Goal: Task Accomplishment & Management: Use online tool/utility

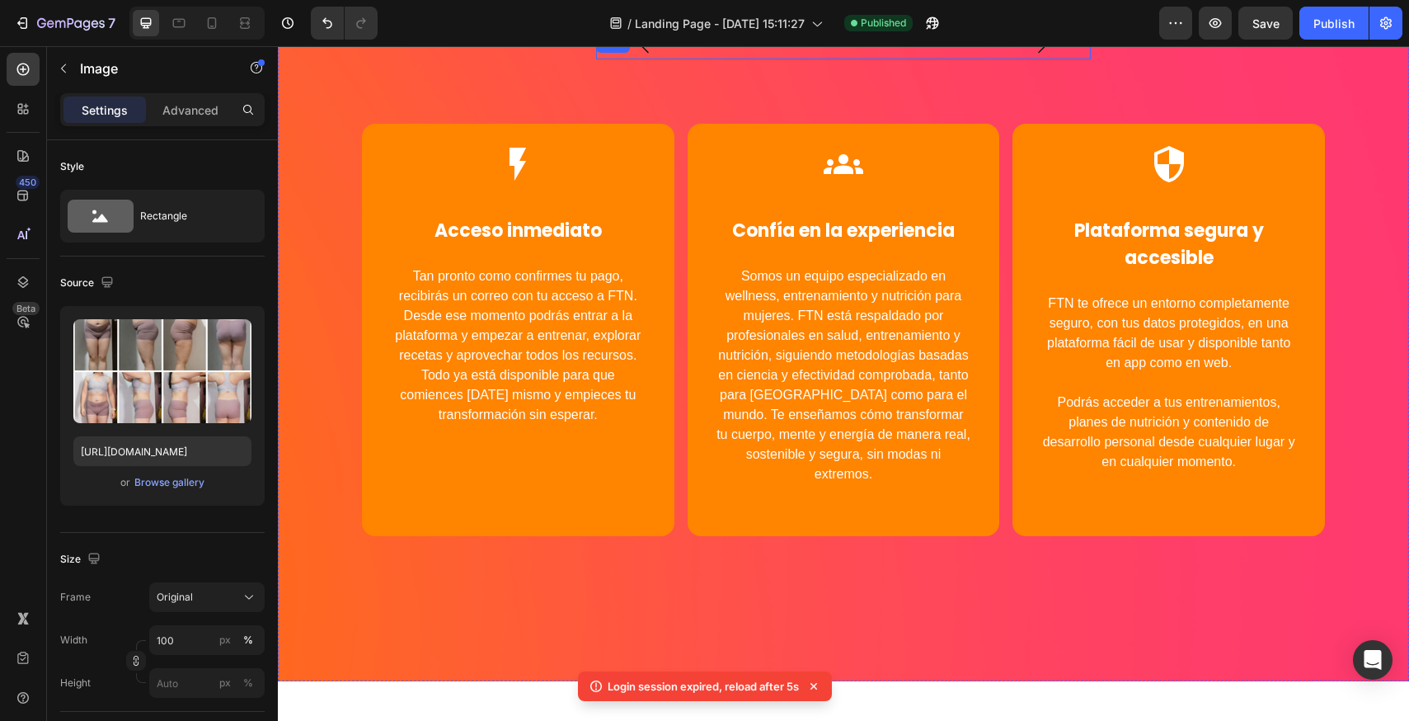
scroll to position [82, 0]
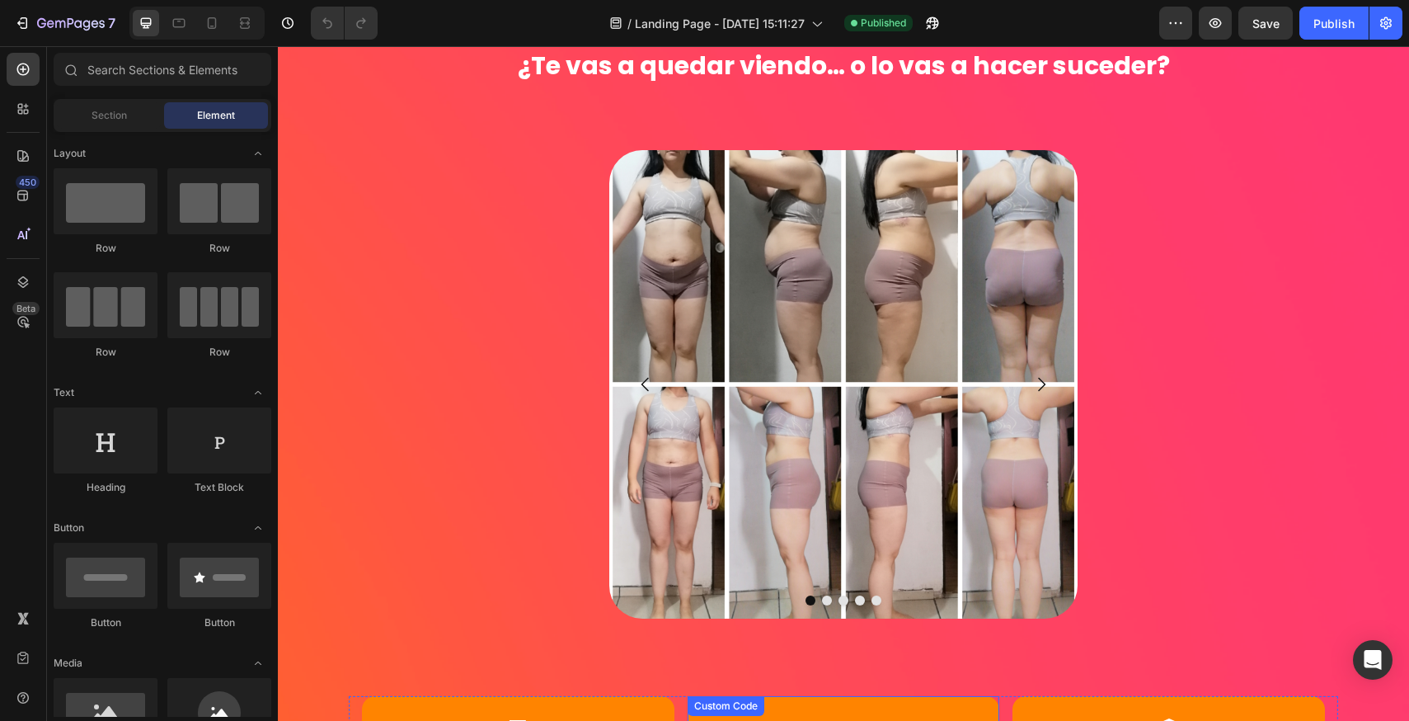
scroll to position [5628, 0]
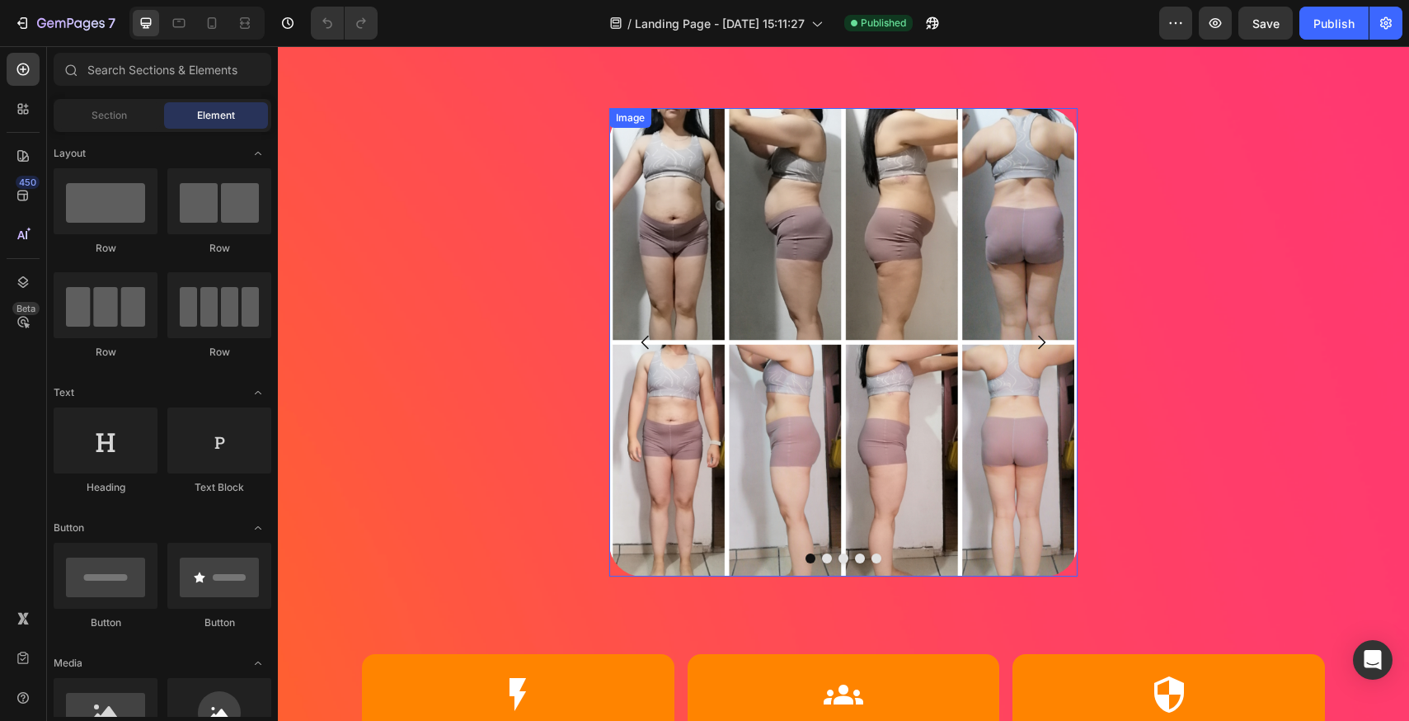
click at [796, 303] on img at bounding box center [843, 342] width 468 height 468
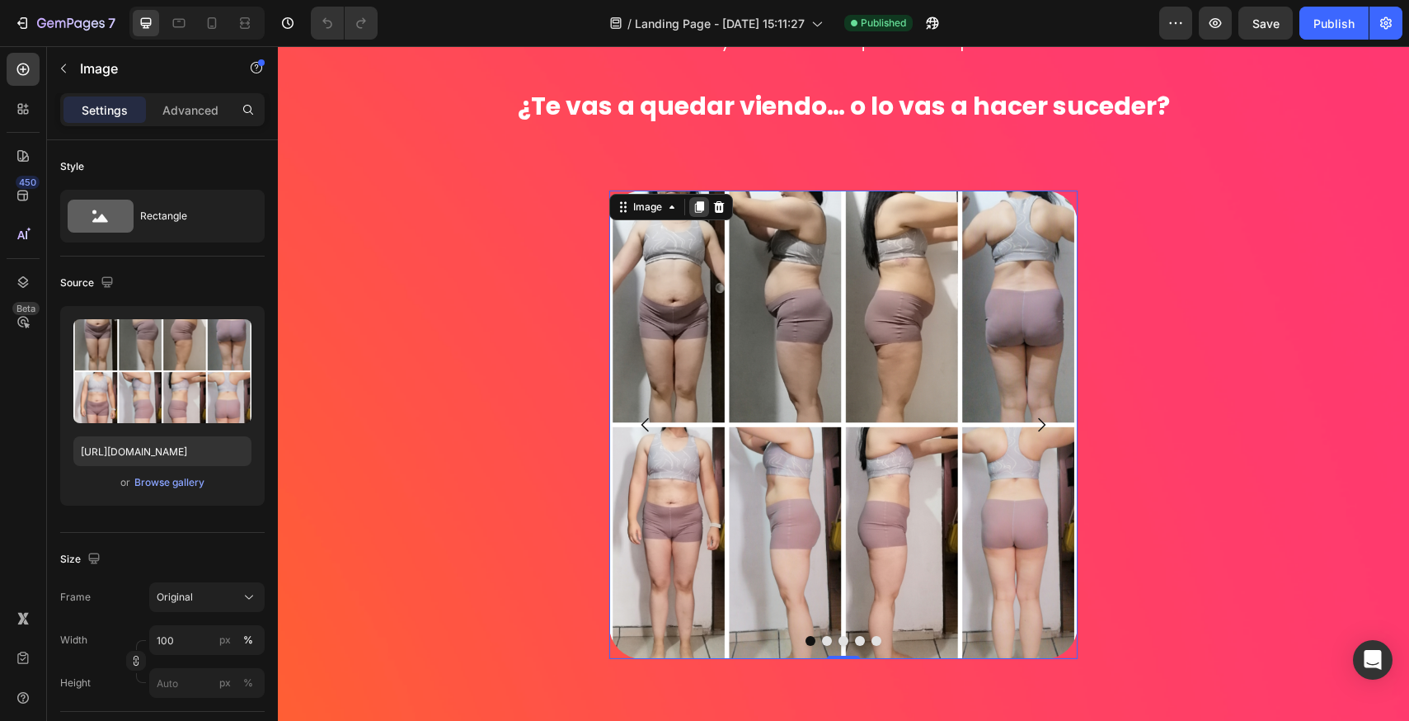
click at [696, 207] on icon at bounding box center [699, 208] width 9 height 12
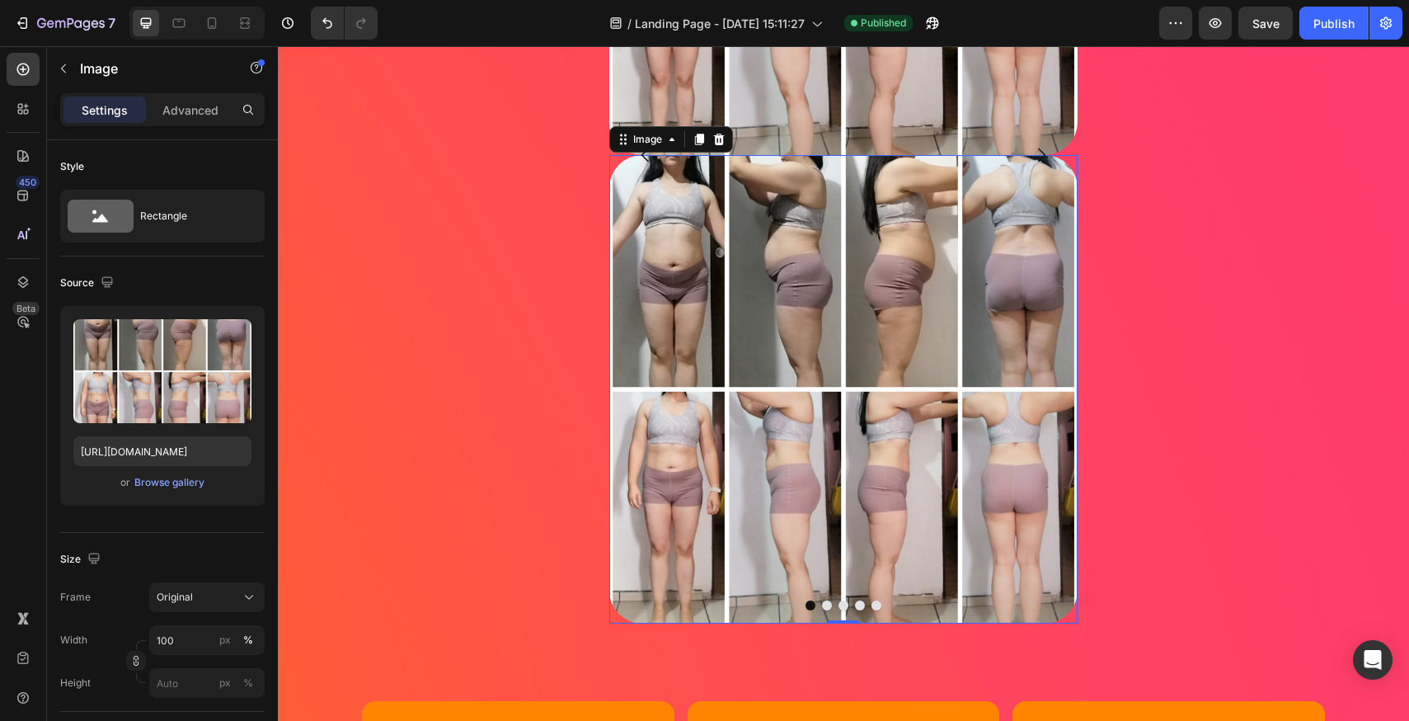
scroll to position [6101, 0]
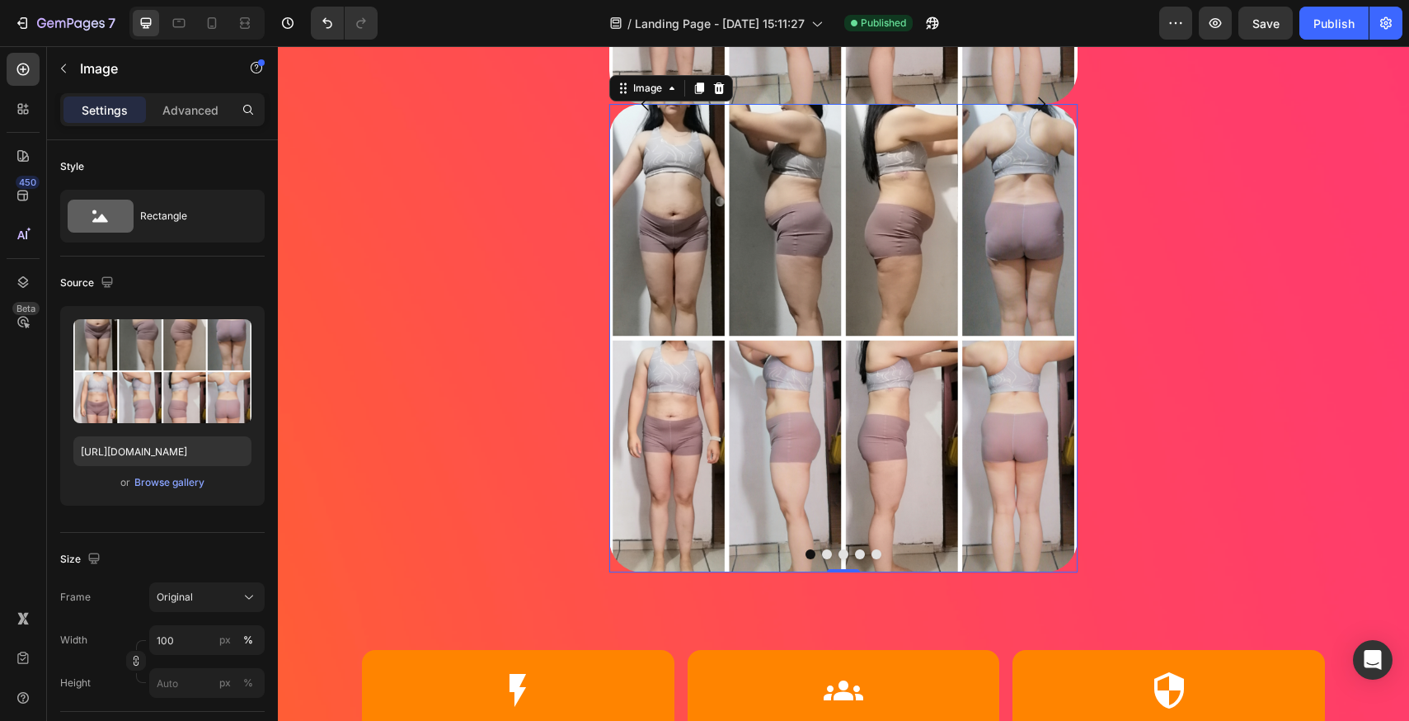
click at [802, 308] on img at bounding box center [843, 338] width 468 height 468
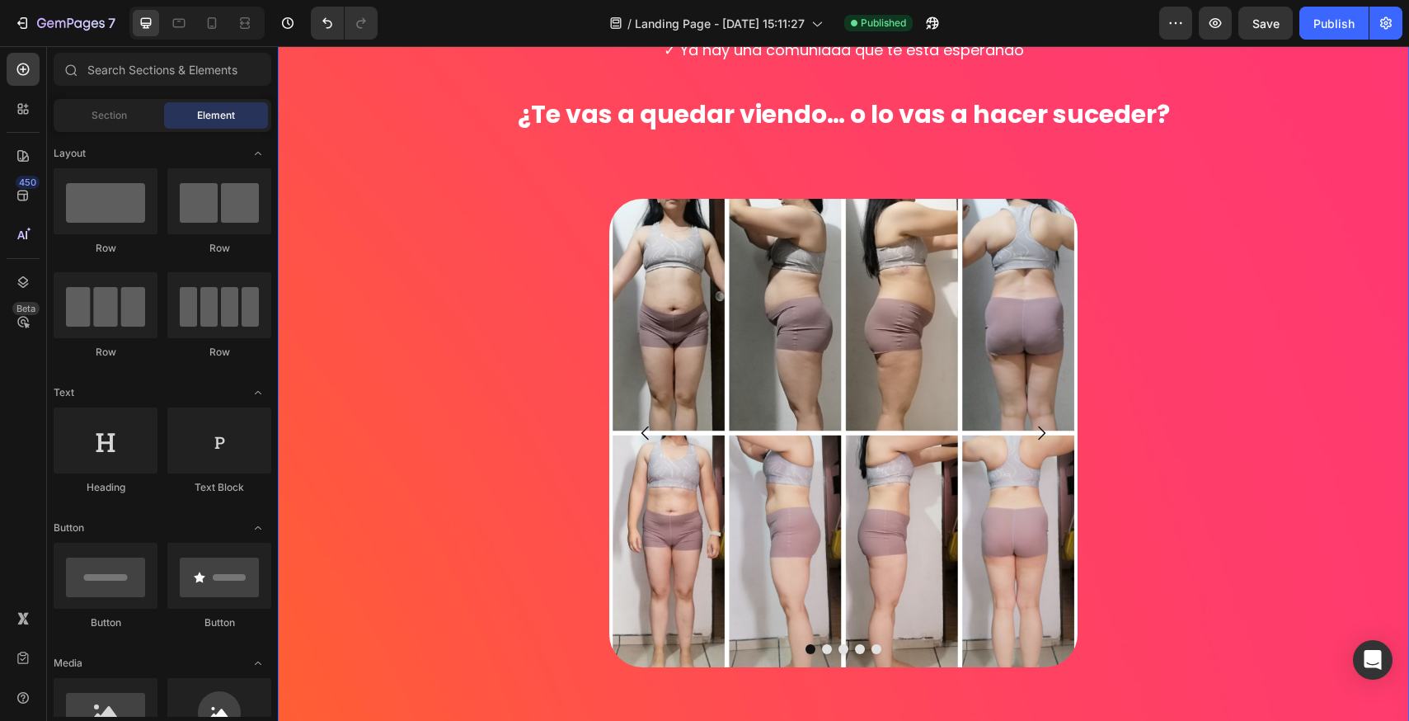
scroll to position [5536, 0]
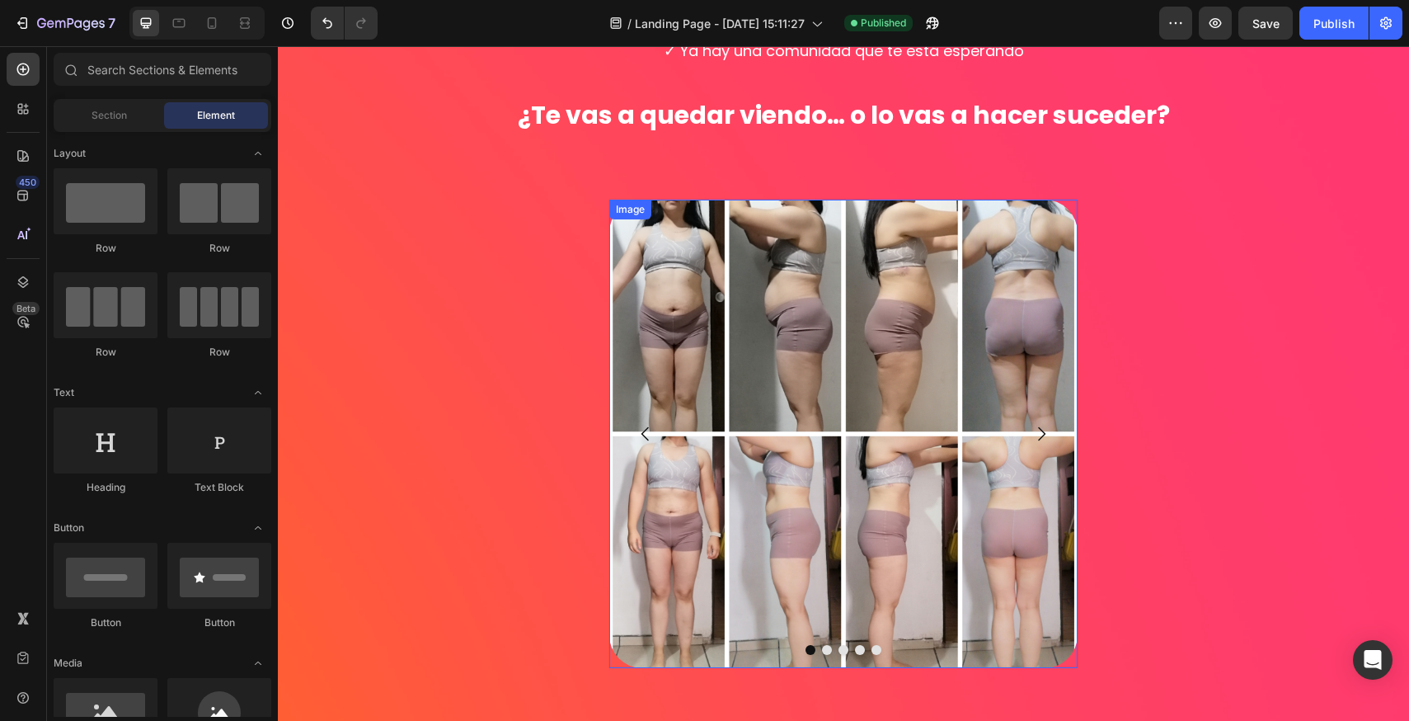
click at [909, 372] on img at bounding box center [843, 434] width 468 height 468
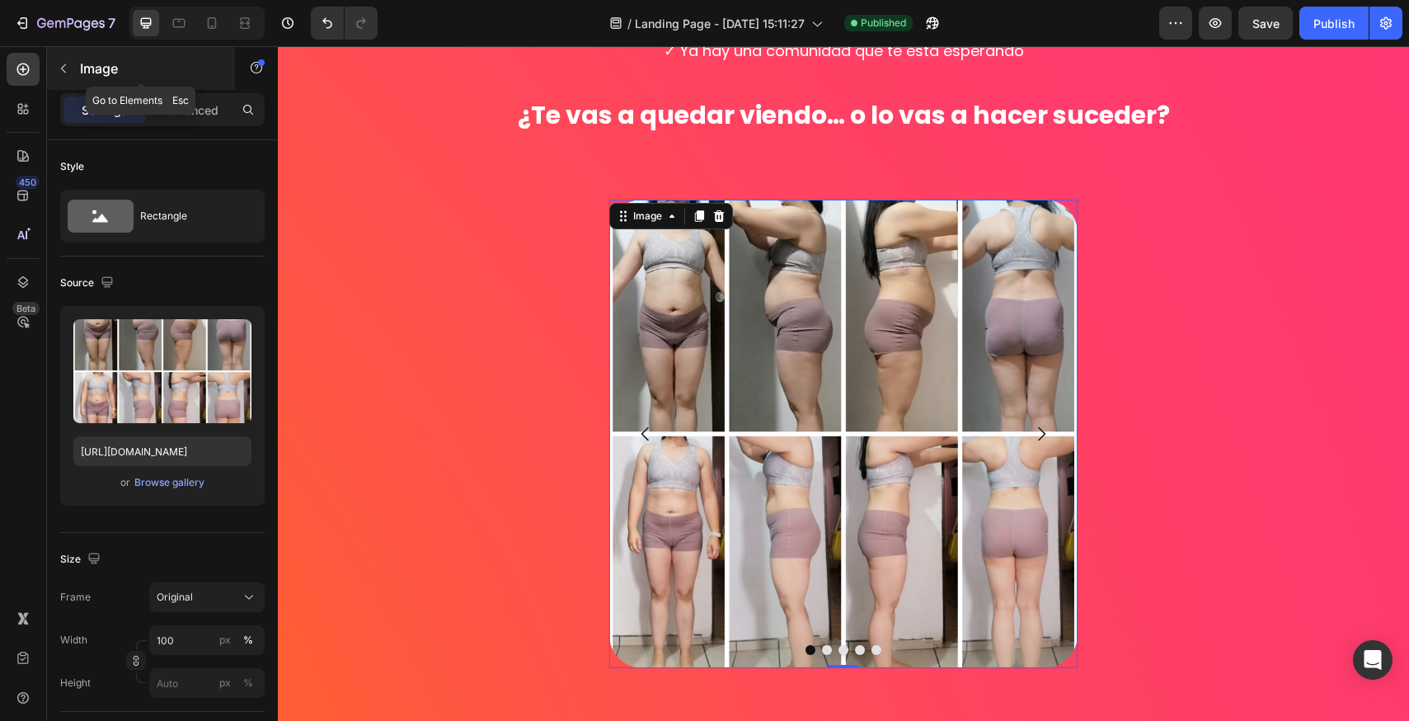
click at [61, 71] on icon "button" at bounding box center [63, 68] width 13 height 13
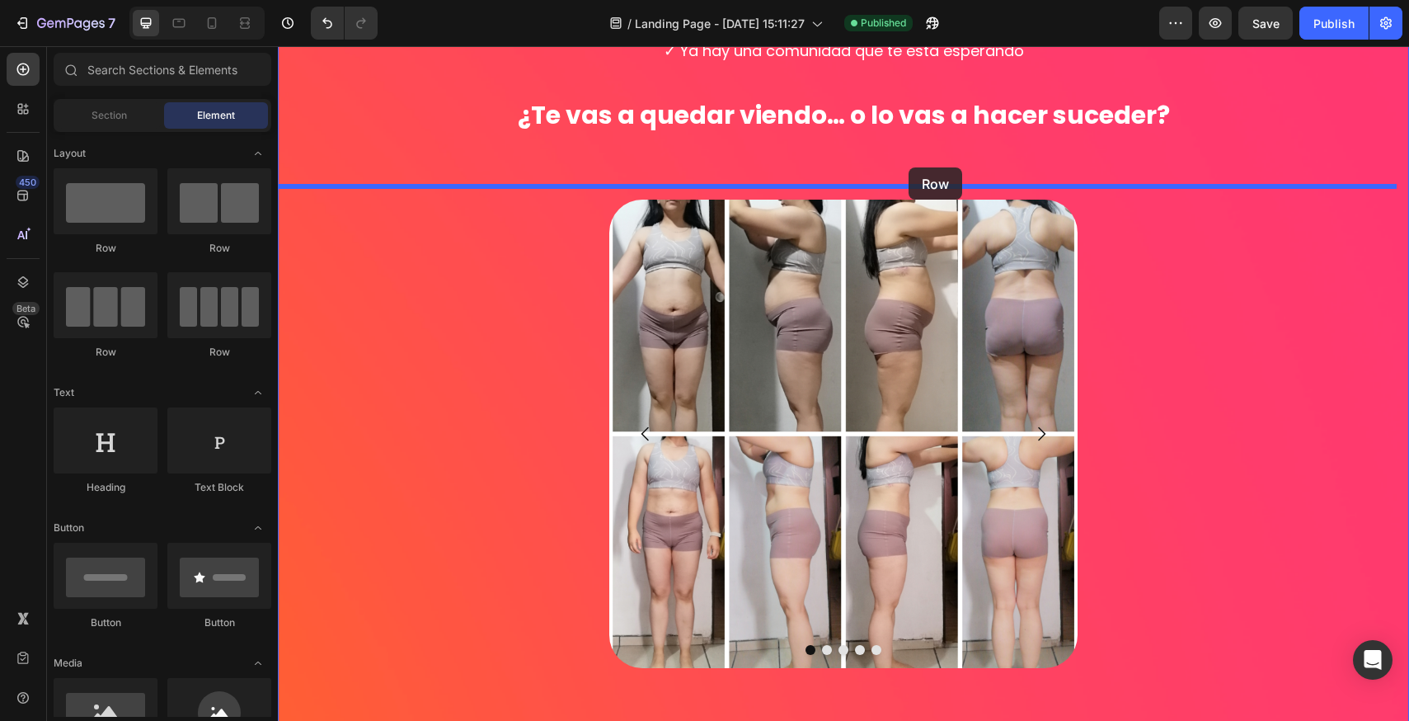
drag, startPoint x: 386, startPoint y: 248, endPoint x: 909, endPoint y: 167, distance: 529.1
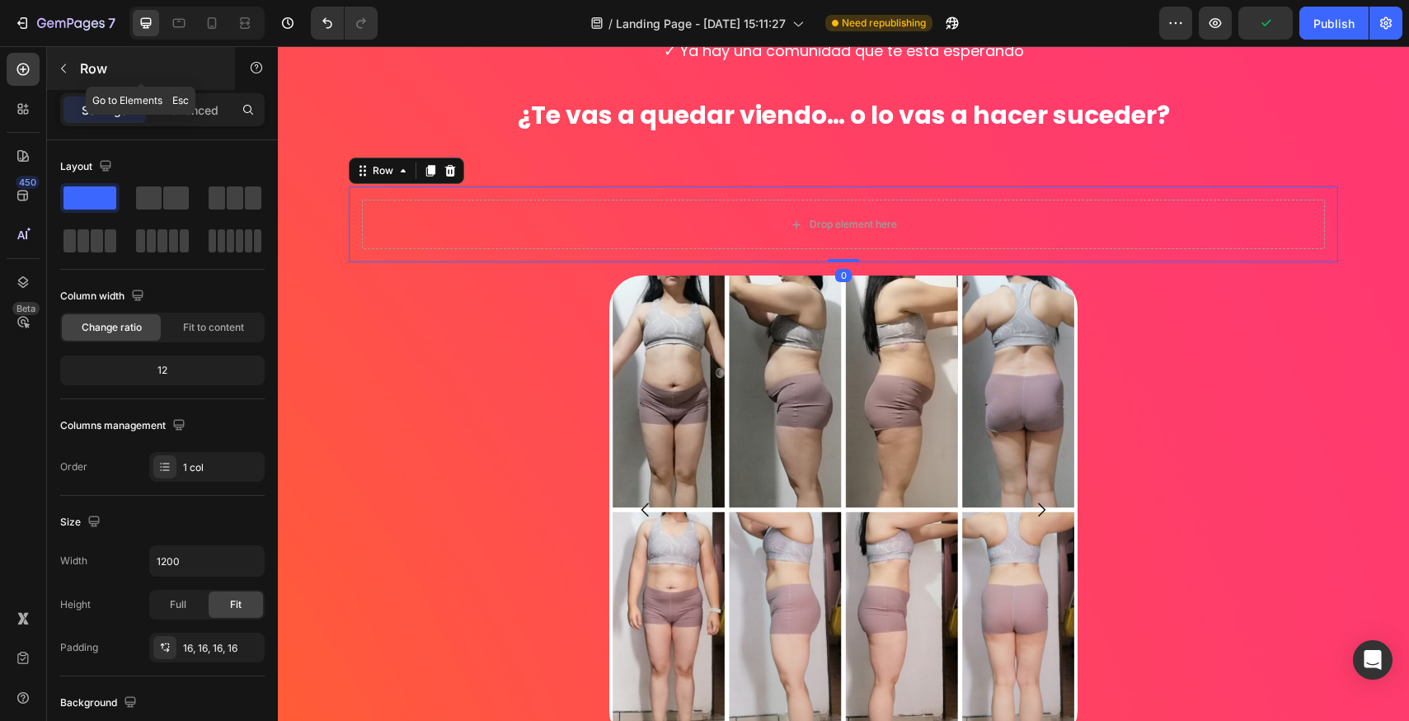
click at [67, 71] on icon "button" at bounding box center [63, 68] width 13 height 13
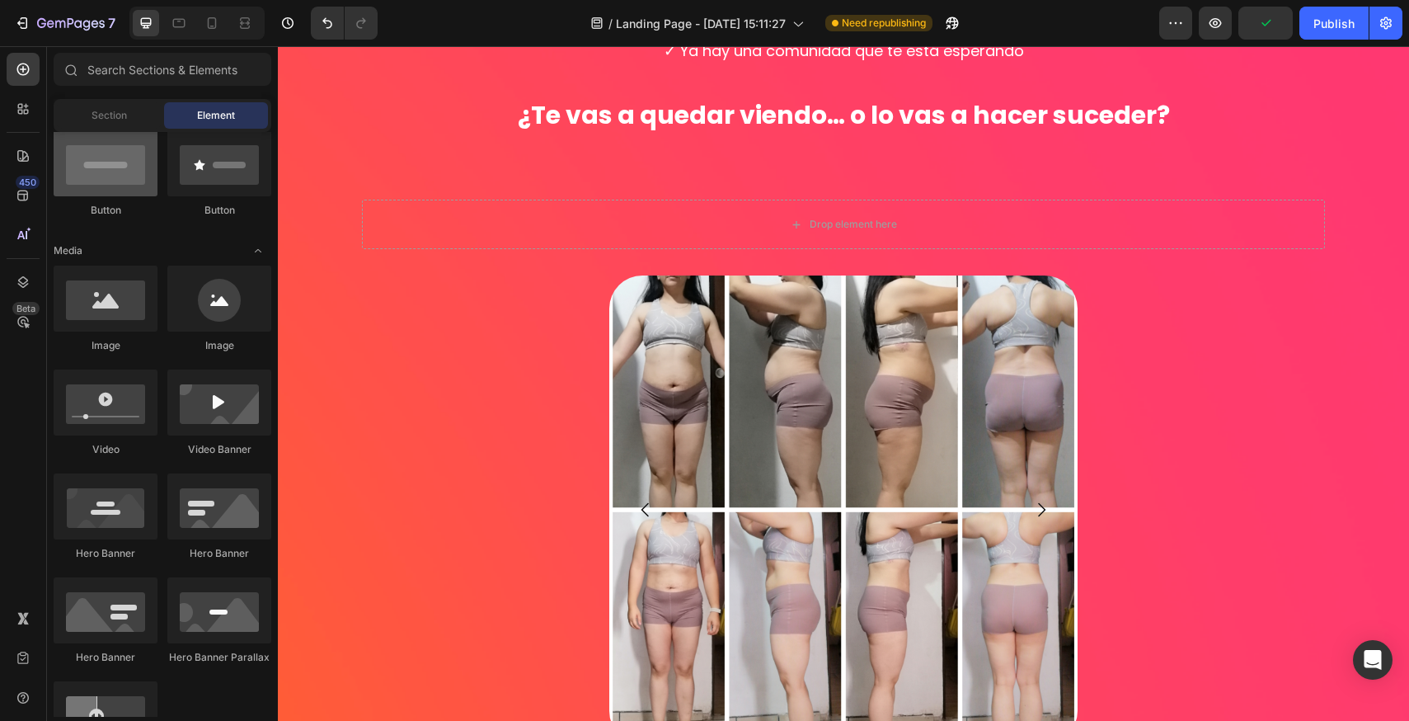
scroll to position [0, 0]
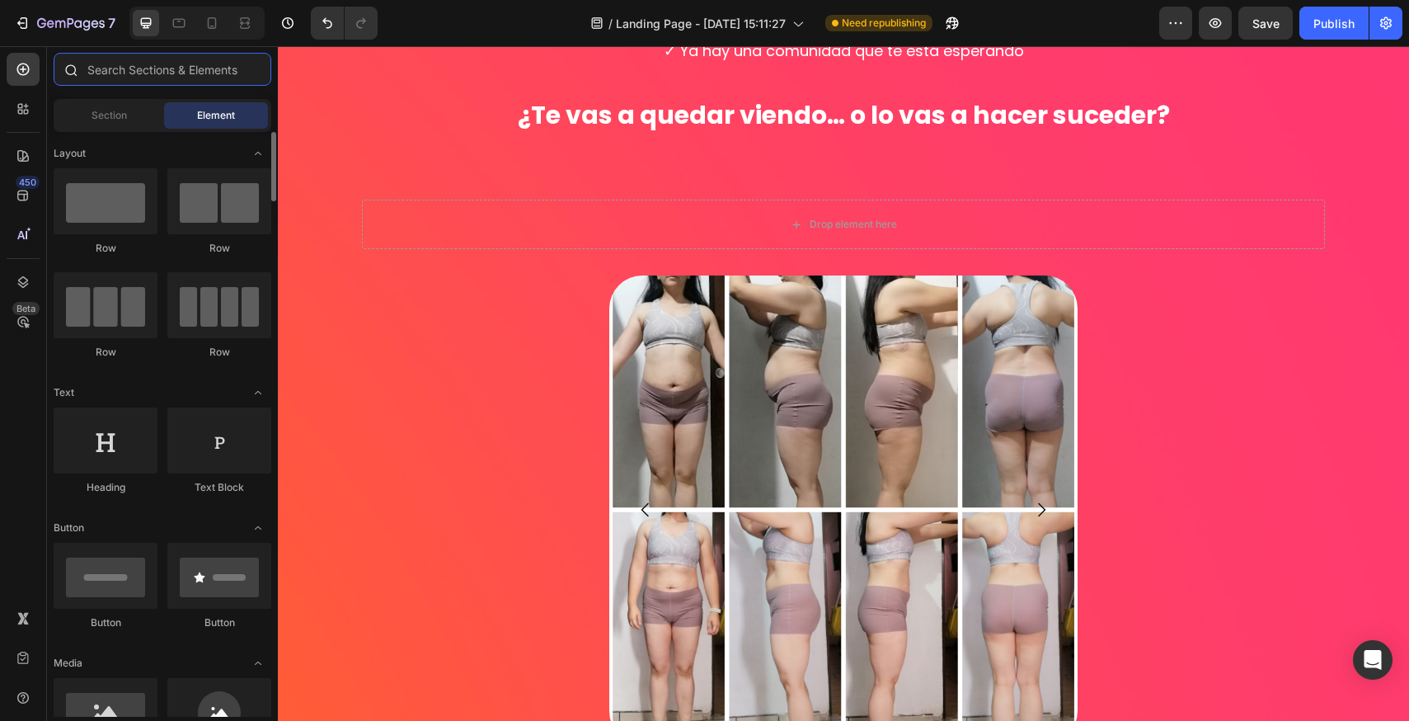
click at [168, 82] on input "text" at bounding box center [163, 69] width 218 height 33
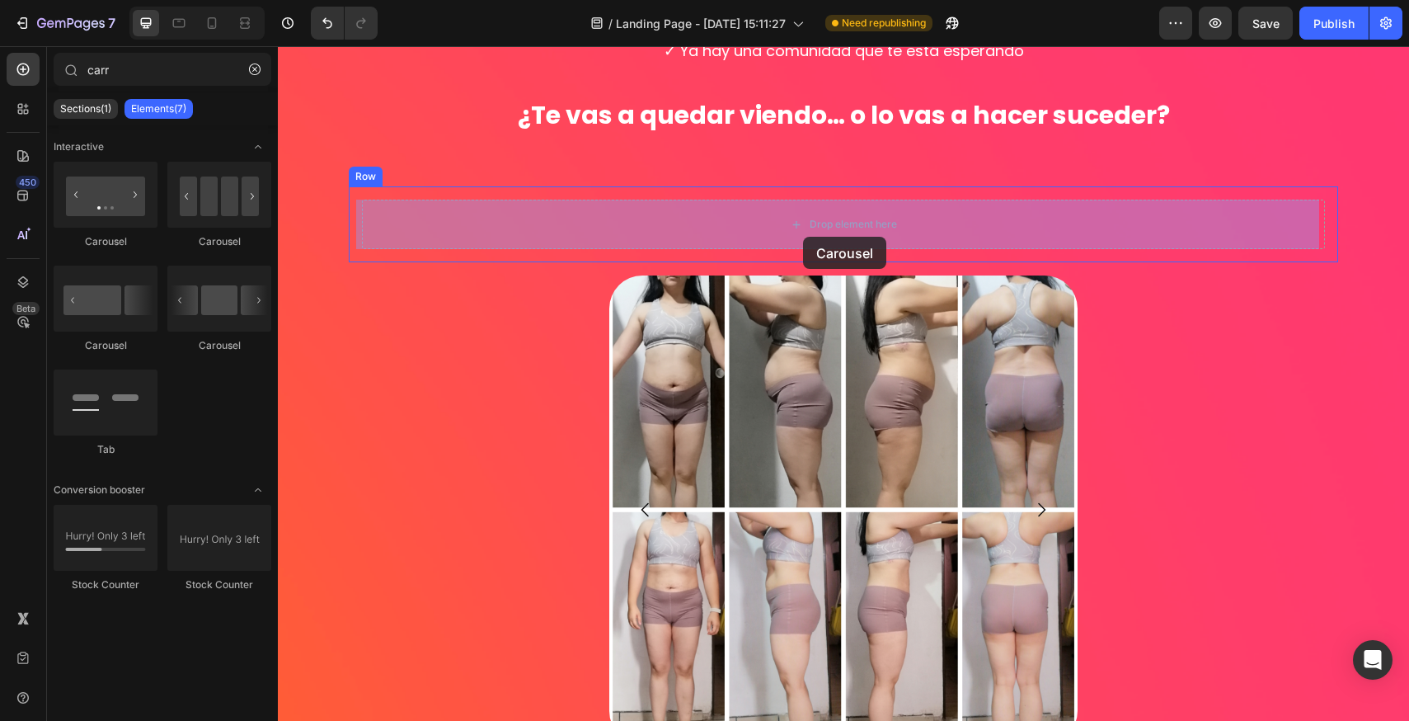
drag, startPoint x: 488, startPoint y: 236, endPoint x: 803, endPoint y: 237, distance: 315.0
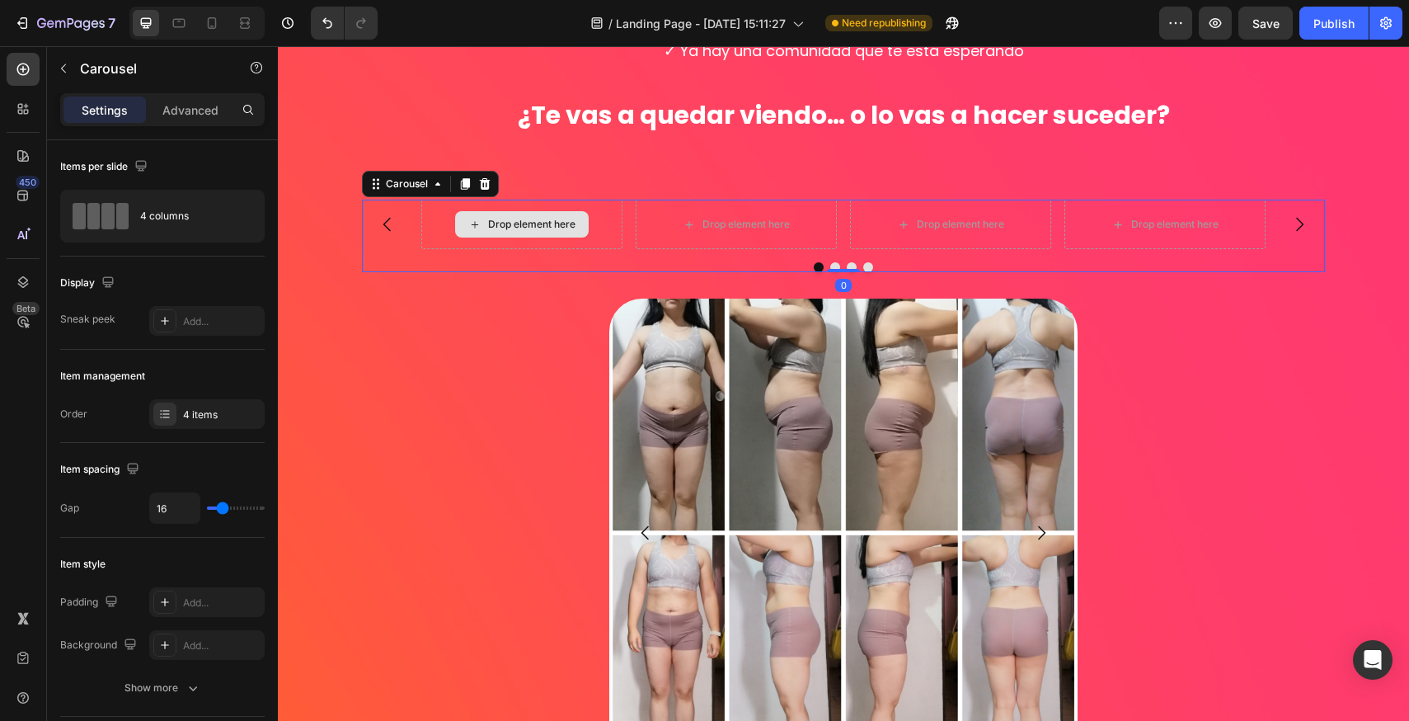
click at [522, 228] on div "Drop element here" at bounding box center [531, 224] width 87 height 13
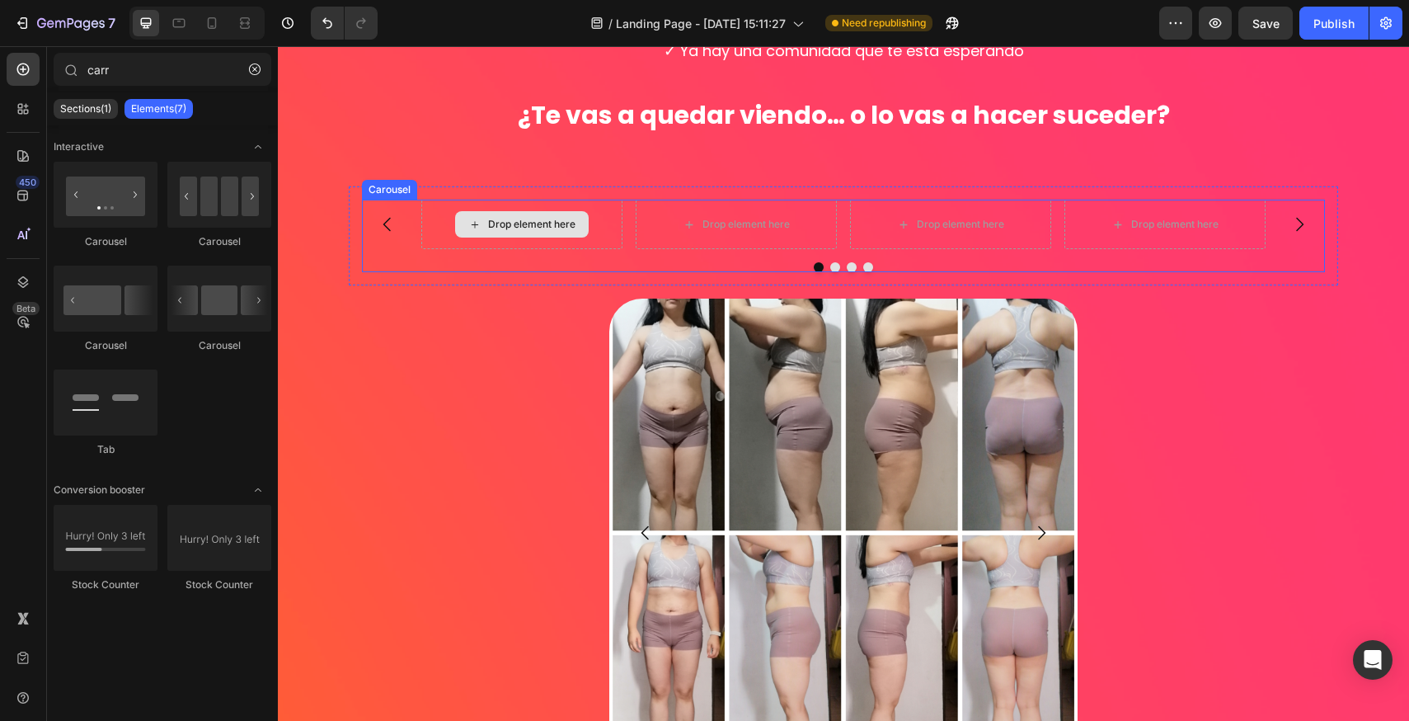
click at [523, 227] on div "Drop element here" at bounding box center [531, 224] width 87 height 13
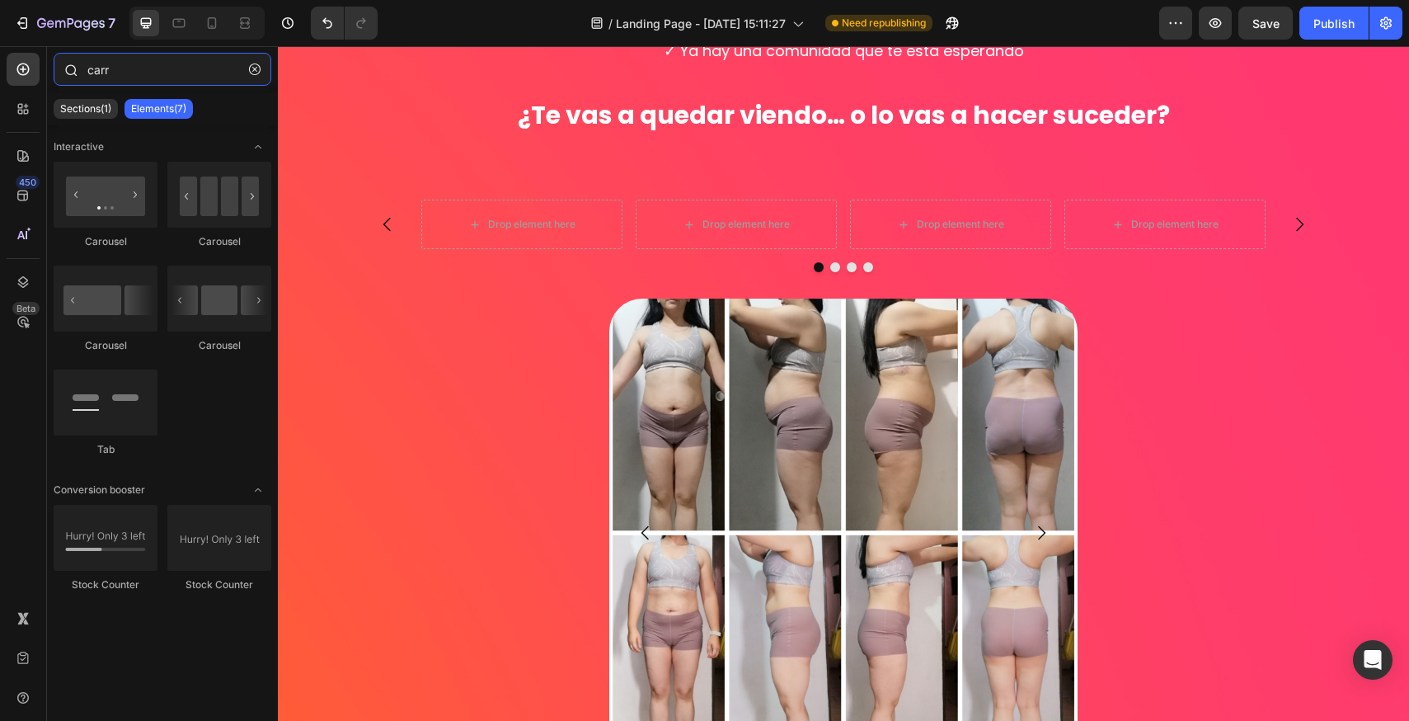
click at [126, 68] on input "carr" at bounding box center [163, 69] width 218 height 33
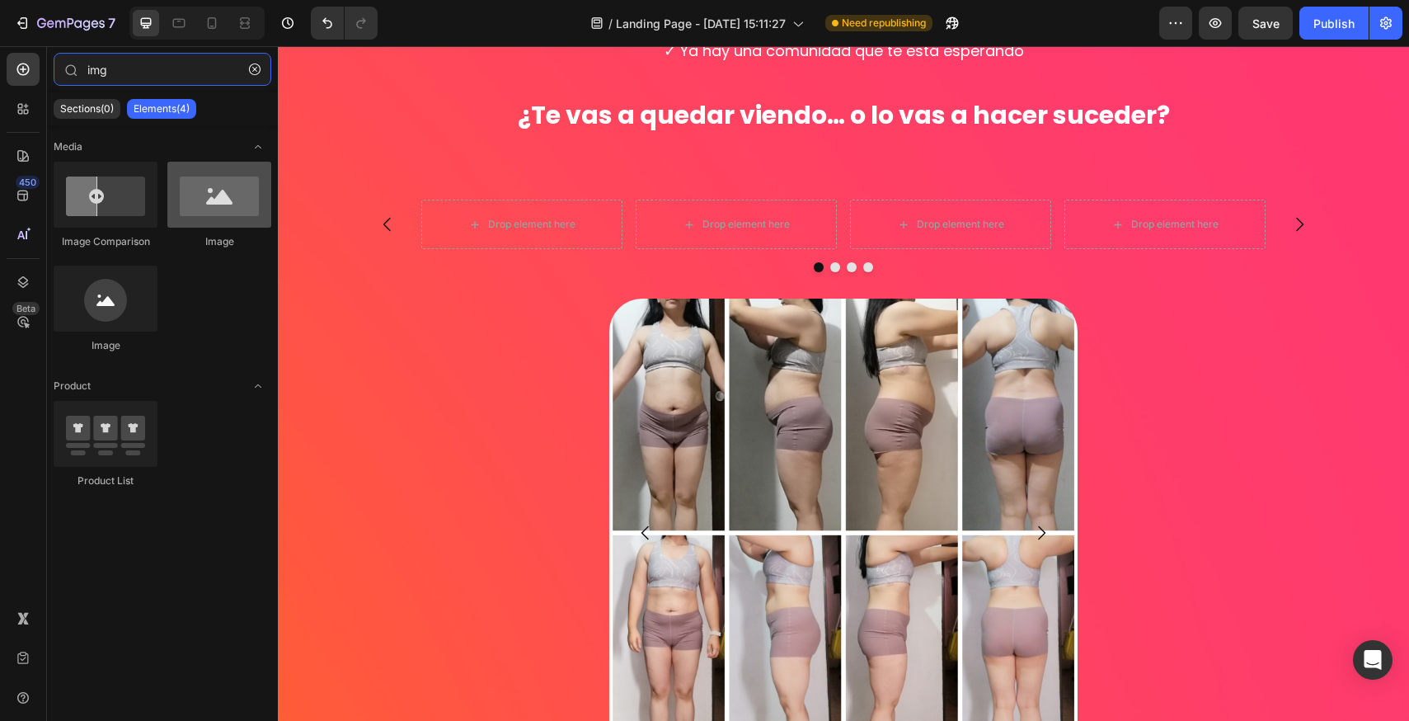
type input "img"
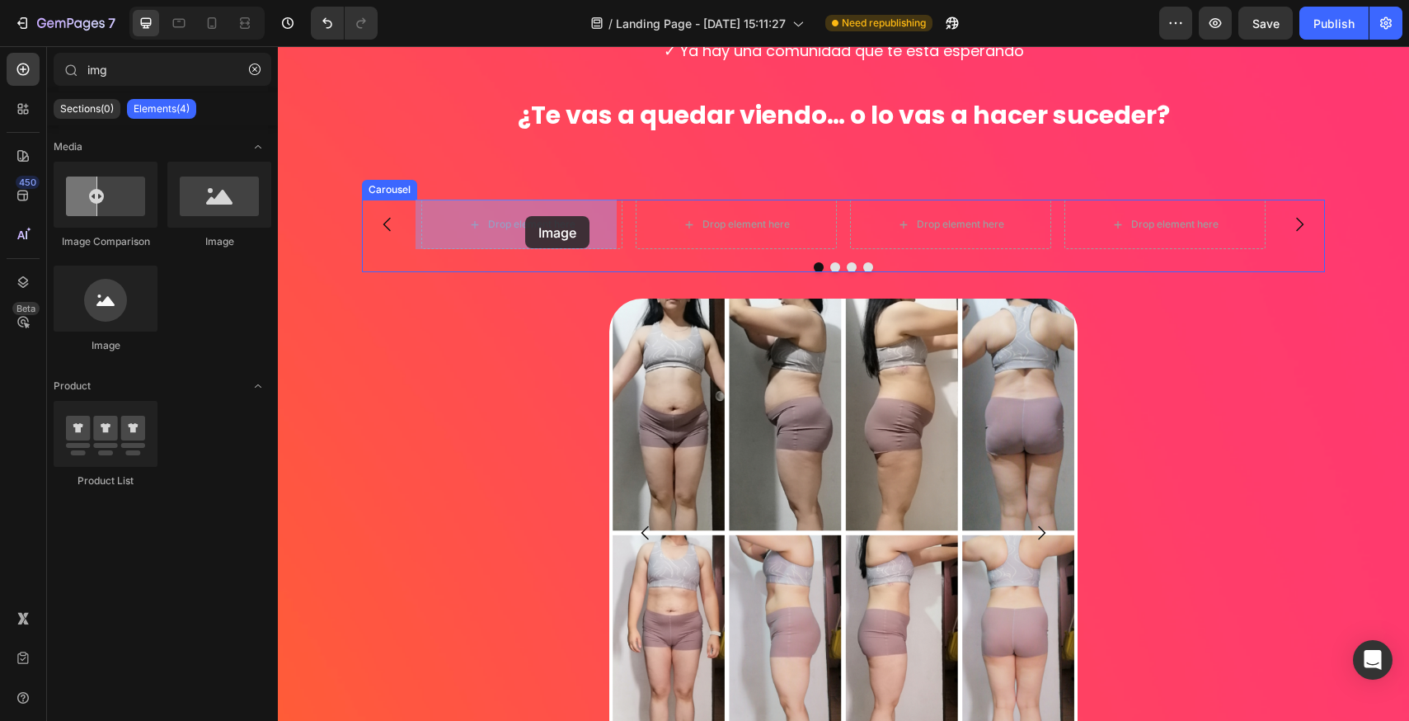
drag, startPoint x: 497, startPoint y: 253, endPoint x: 525, endPoint y: 218, distance: 45.2
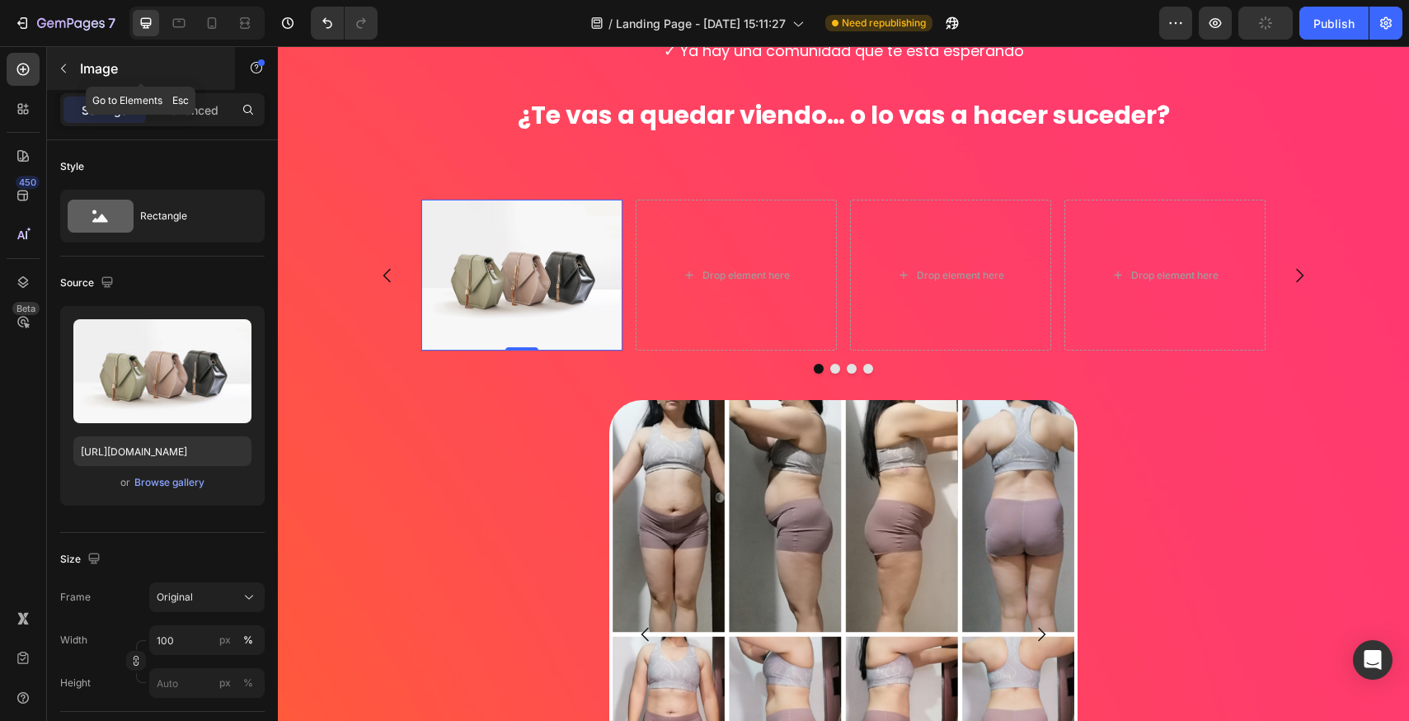
click at [67, 65] on icon "button" at bounding box center [63, 68] width 13 height 13
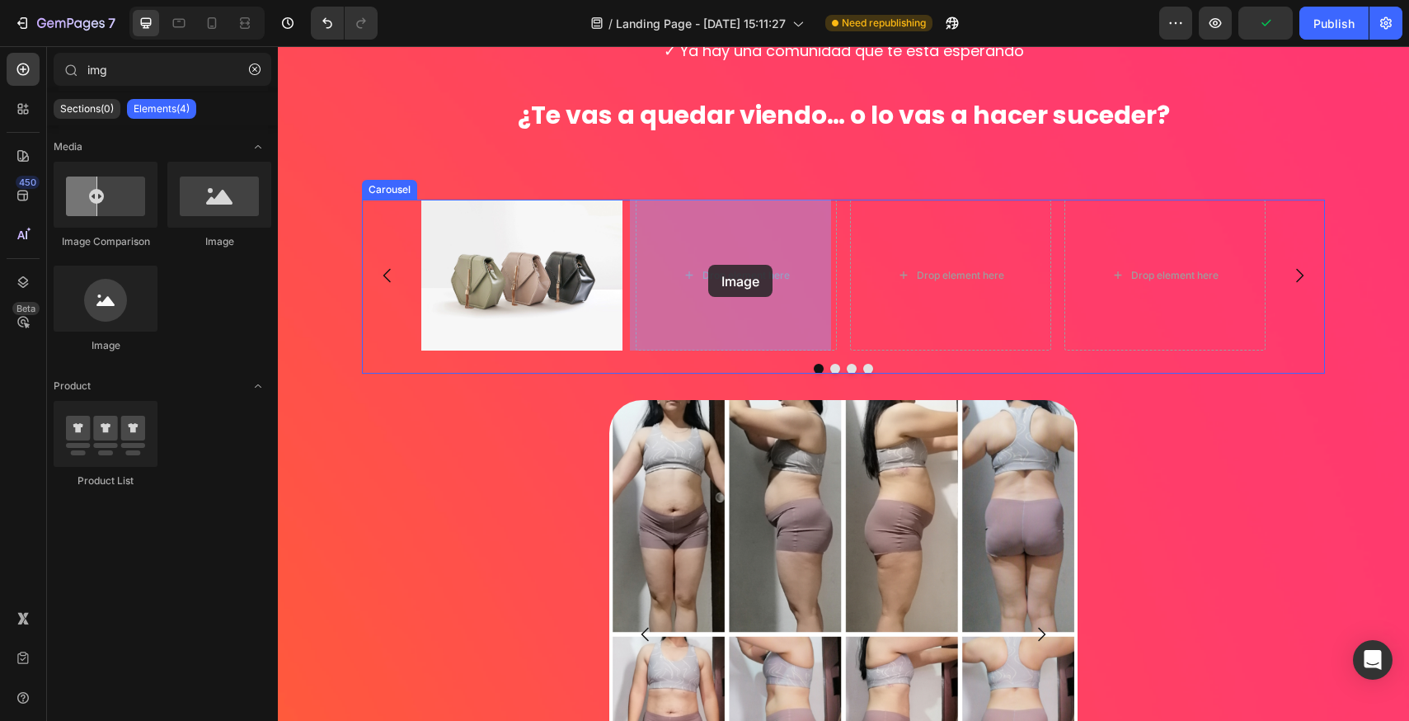
drag, startPoint x: 513, startPoint y: 245, endPoint x: 709, endPoint y: 265, distance: 197.3
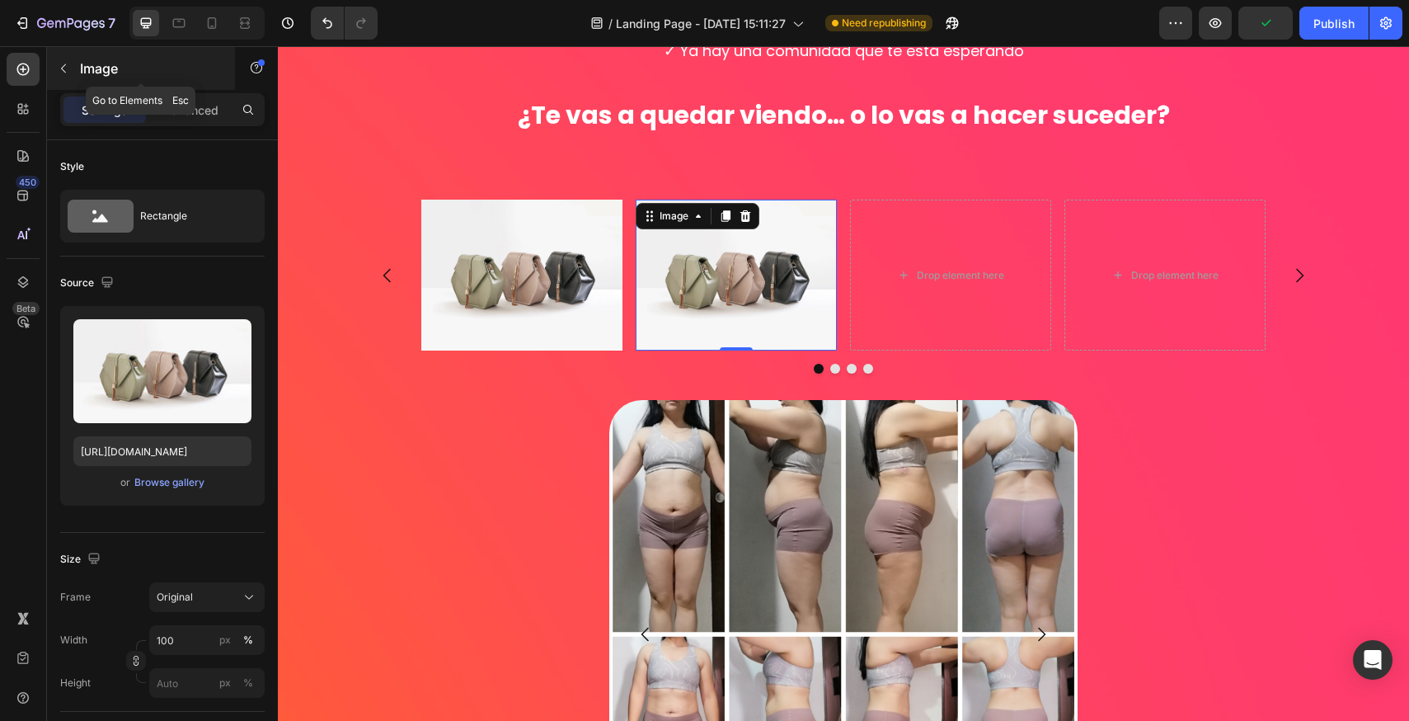
click at [62, 73] on icon "button" at bounding box center [63, 68] width 13 height 13
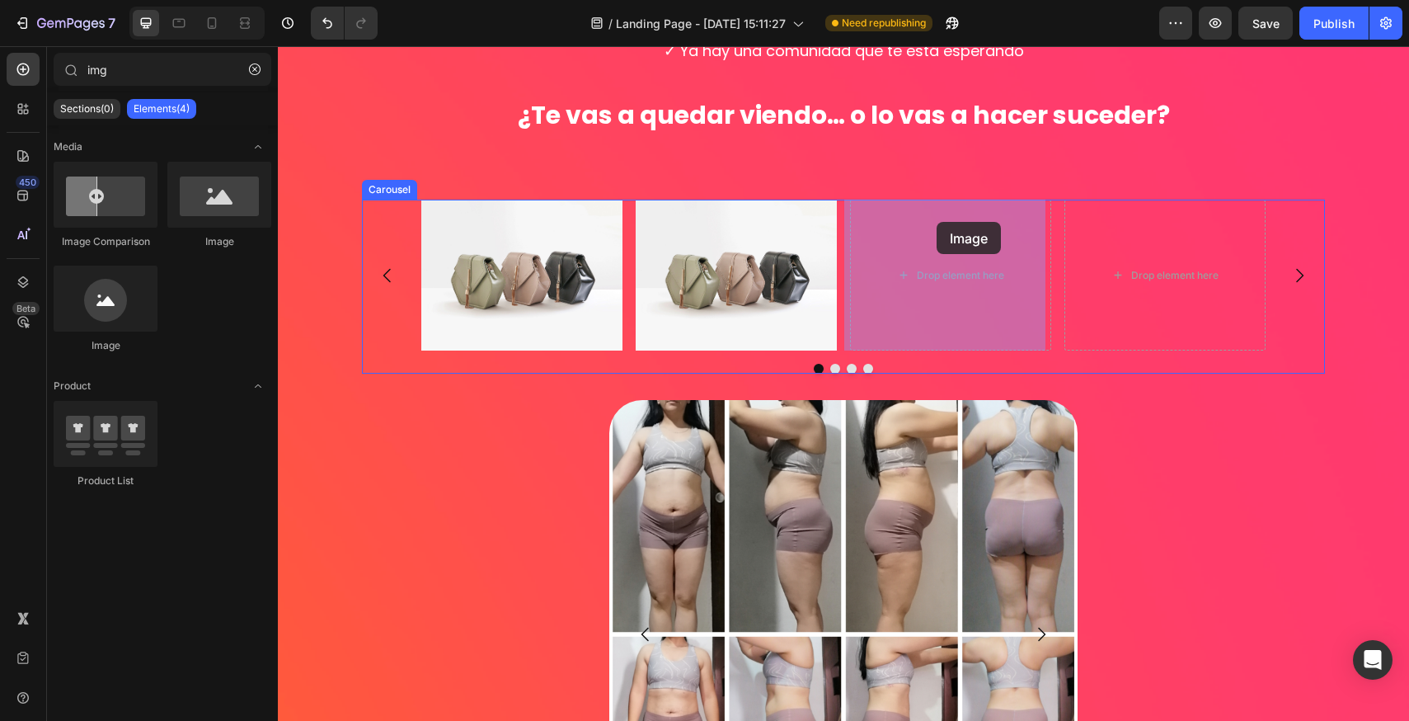
drag, startPoint x: 506, startPoint y: 263, endPoint x: 412, endPoint y: 144, distance: 152.1
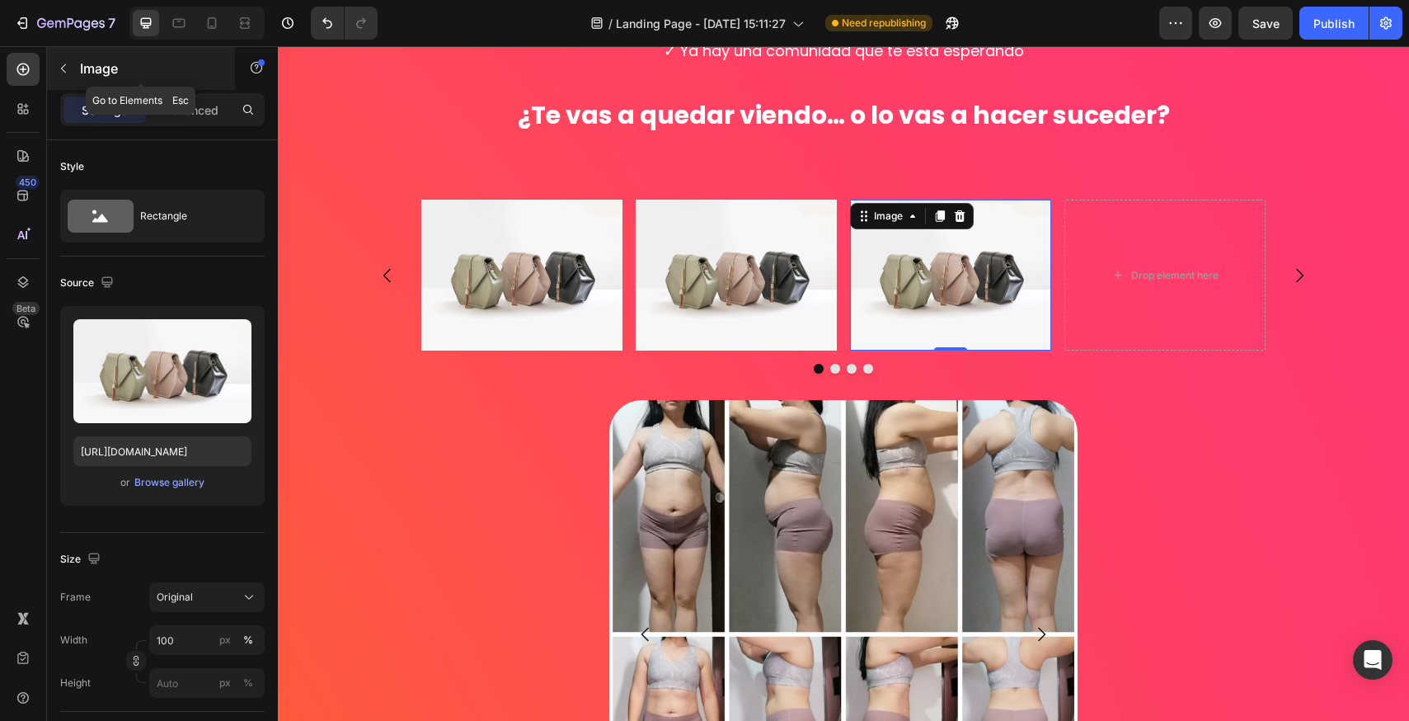
click at [68, 68] on icon "button" at bounding box center [63, 68] width 13 height 13
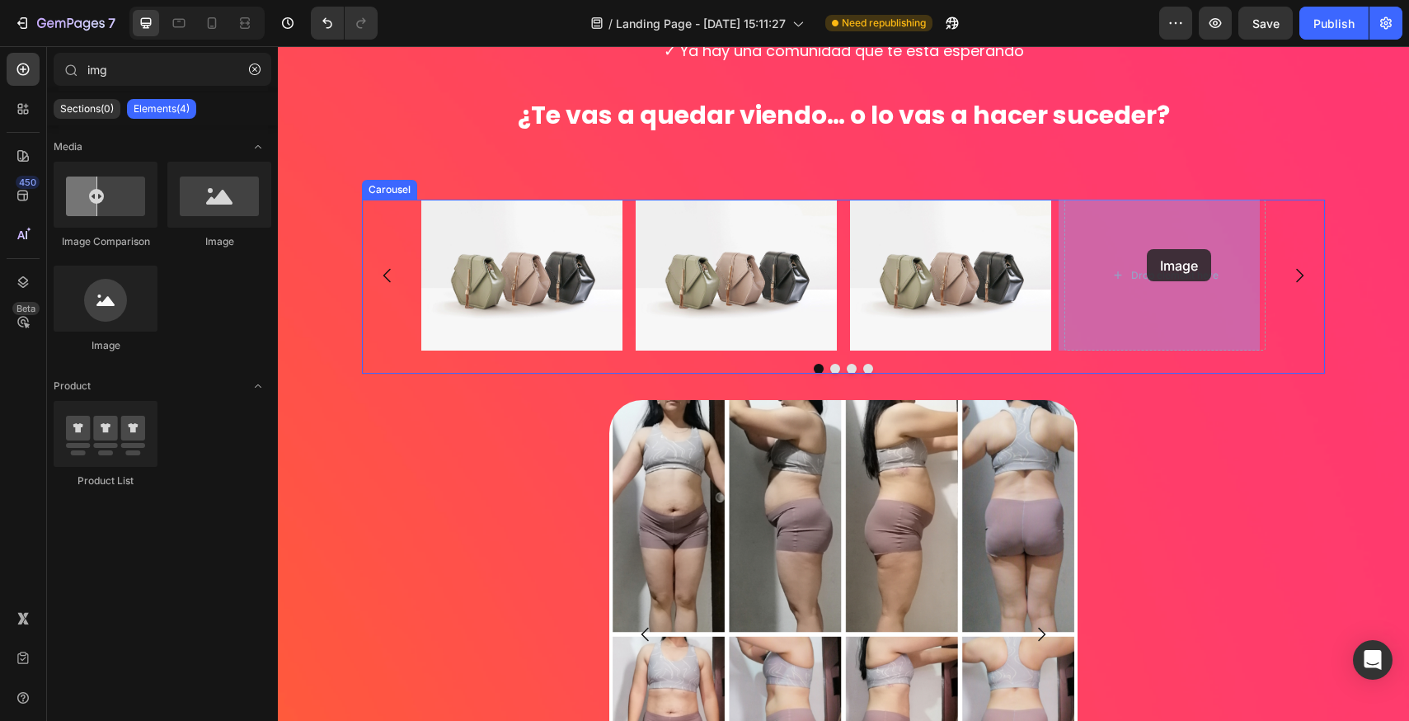
drag, startPoint x: 539, startPoint y: 251, endPoint x: 1159, endPoint y: 256, distance: 620.2
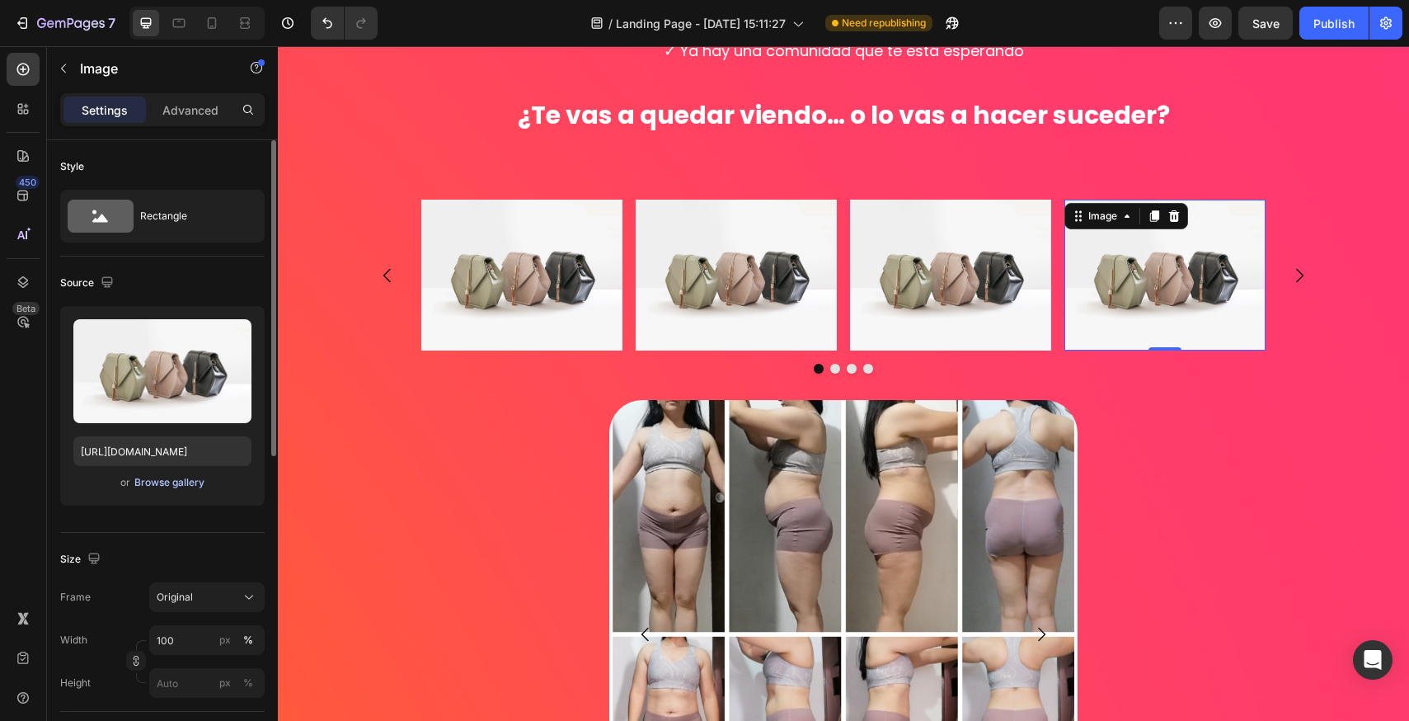
click at [171, 487] on div "Browse gallery" at bounding box center [169, 482] width 70 height 15
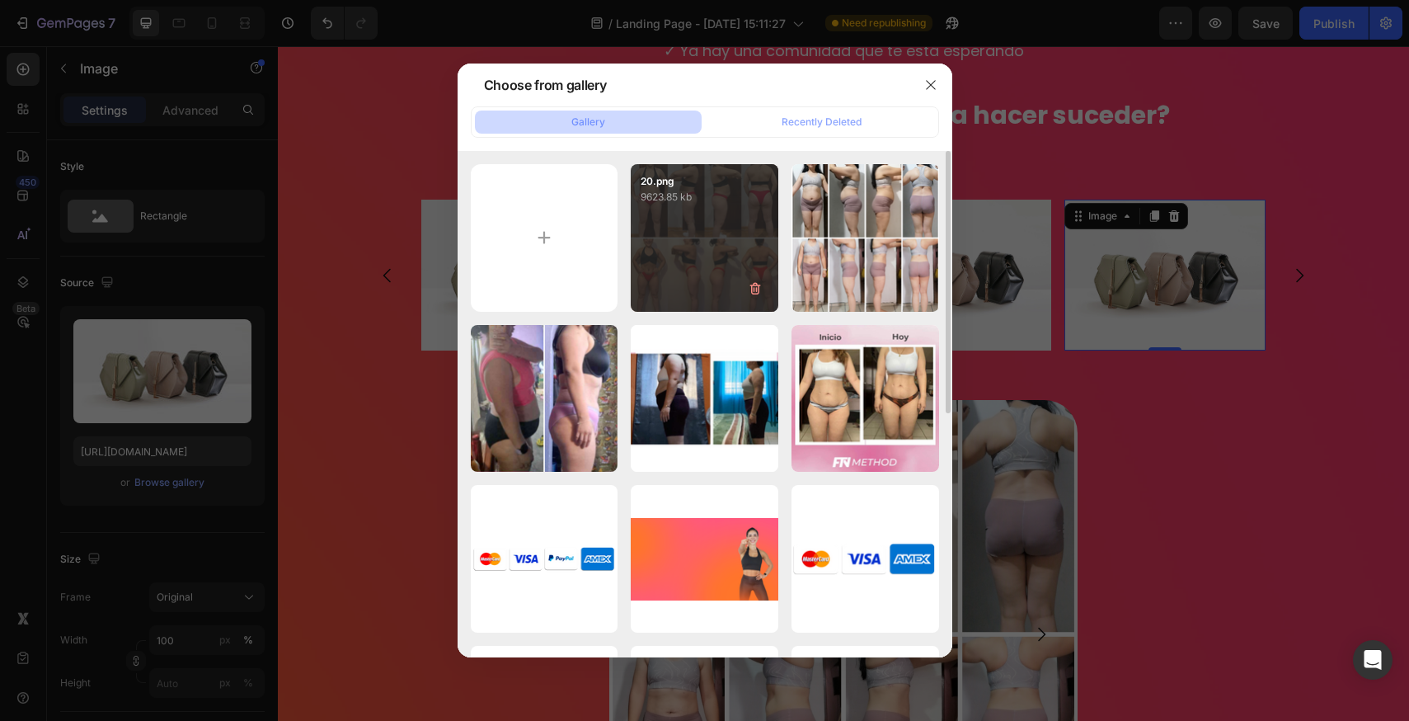
click at [648, 269] on div "20.png 9623.85 kb" at bounding box center [705, 238] width 148 height 148
type input "[URL][DOMAIN_NAME]"
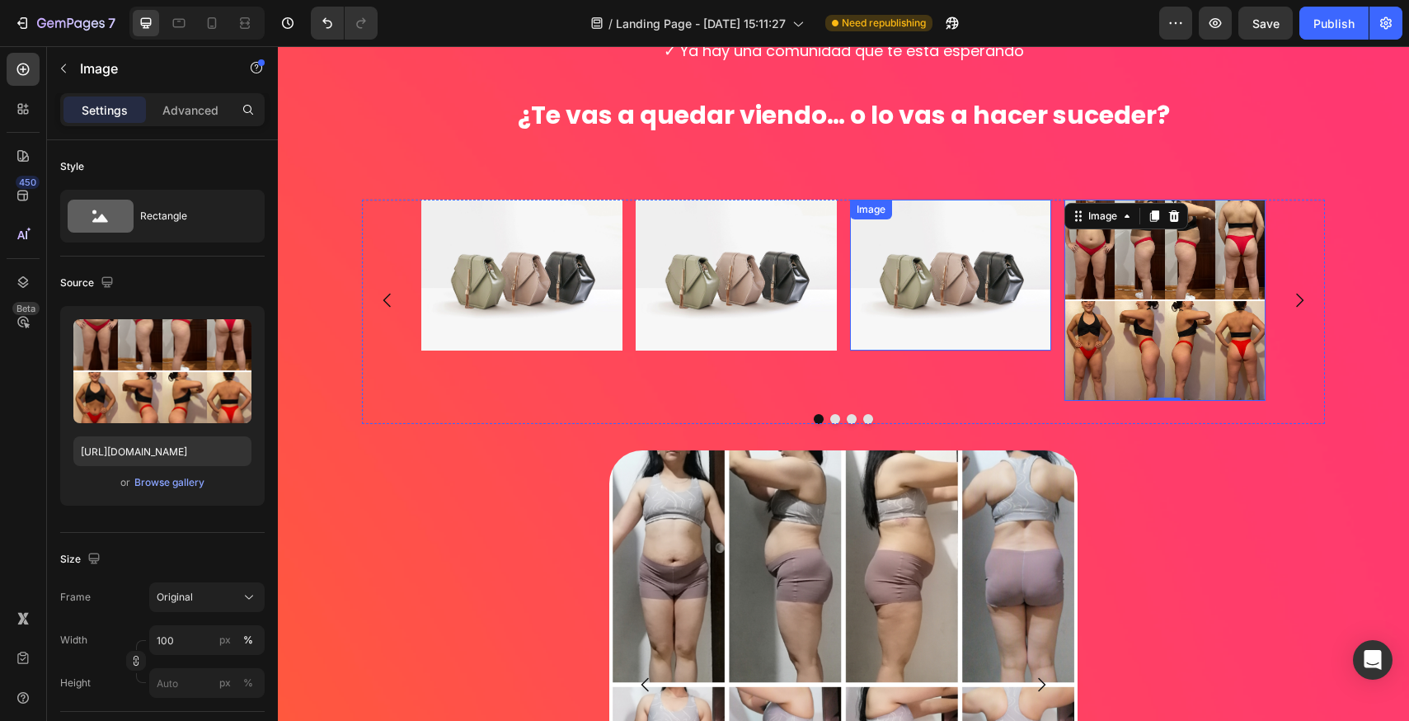
click at [888, 276] on img at bounding box center [950, 275] width 201 height 151
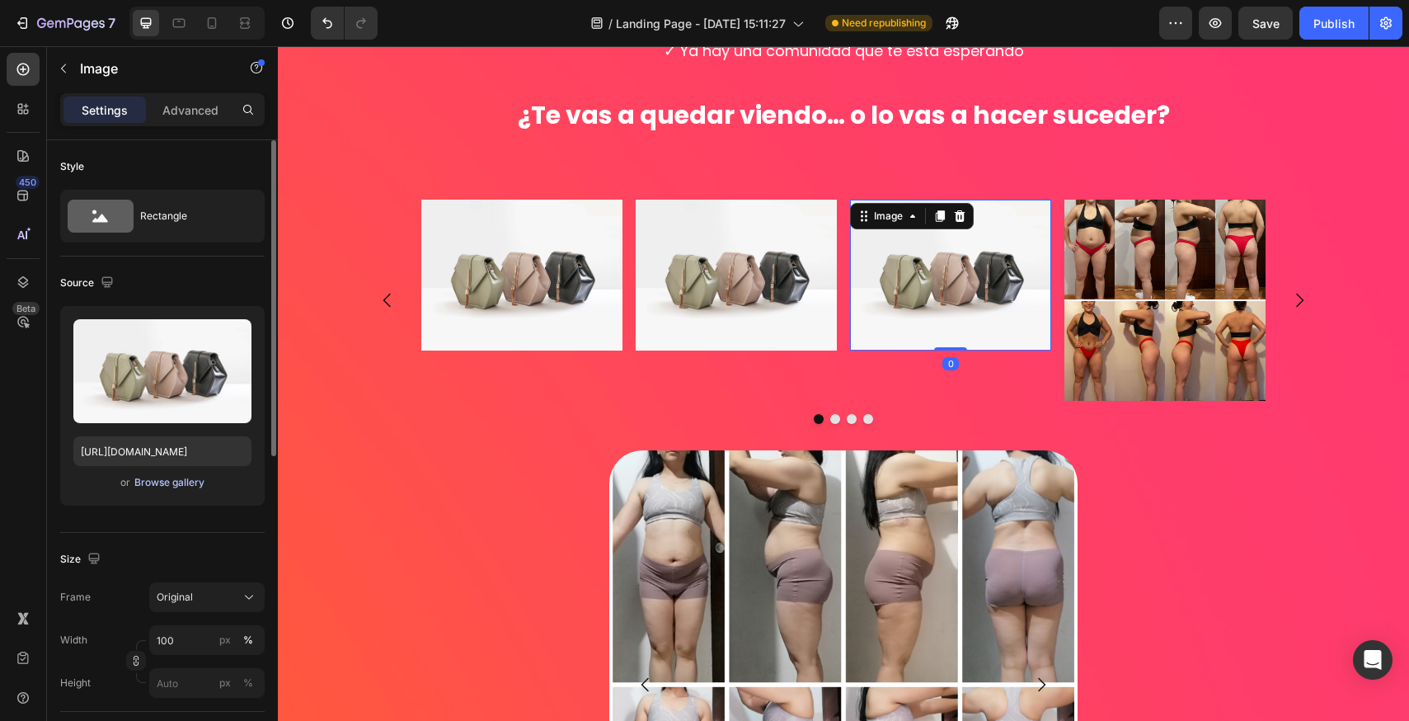
click at [172, 483] on div "Browse gallery" at bounding box center [169, 482] width 70 height 15
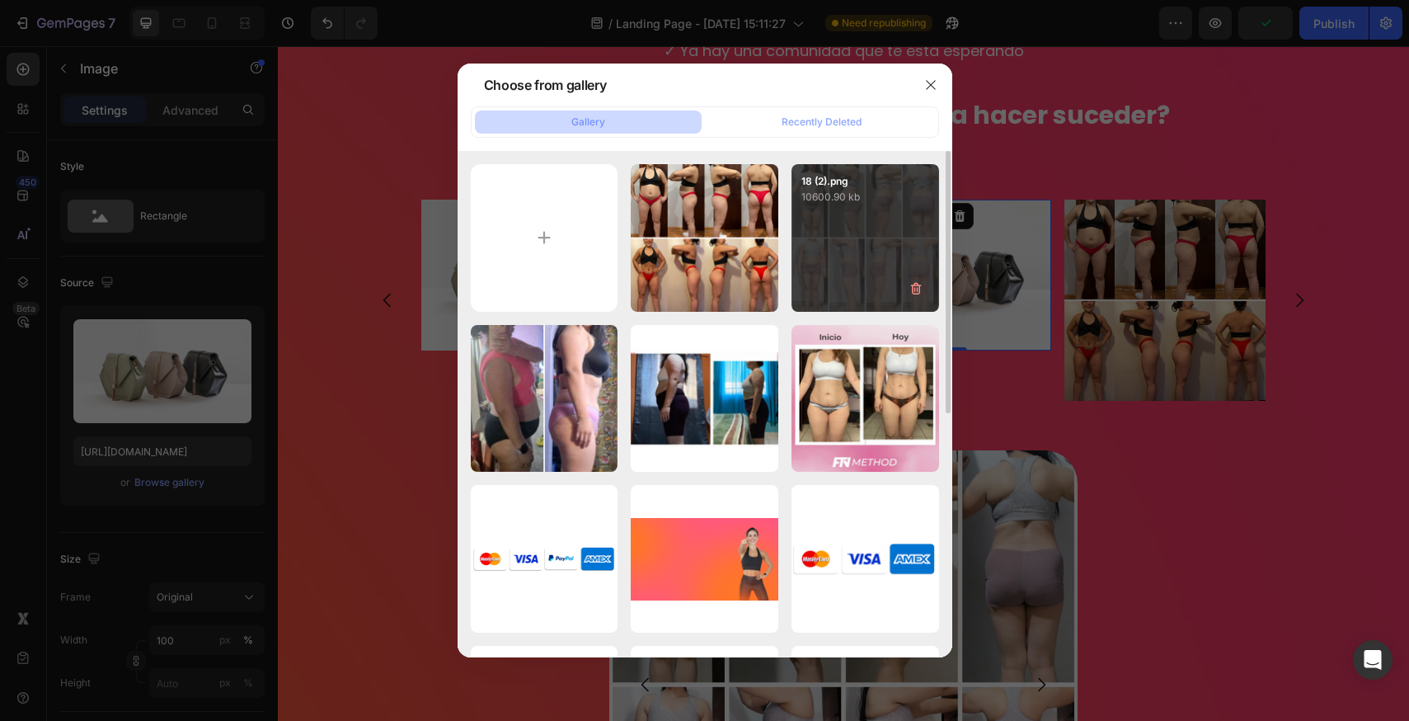
click at [847, 262] on div "18 (2).png 10600.90 kb" at bounding box center [866, 238] width 148 height 148
type input "[URL][DOMAIN_NAME]"
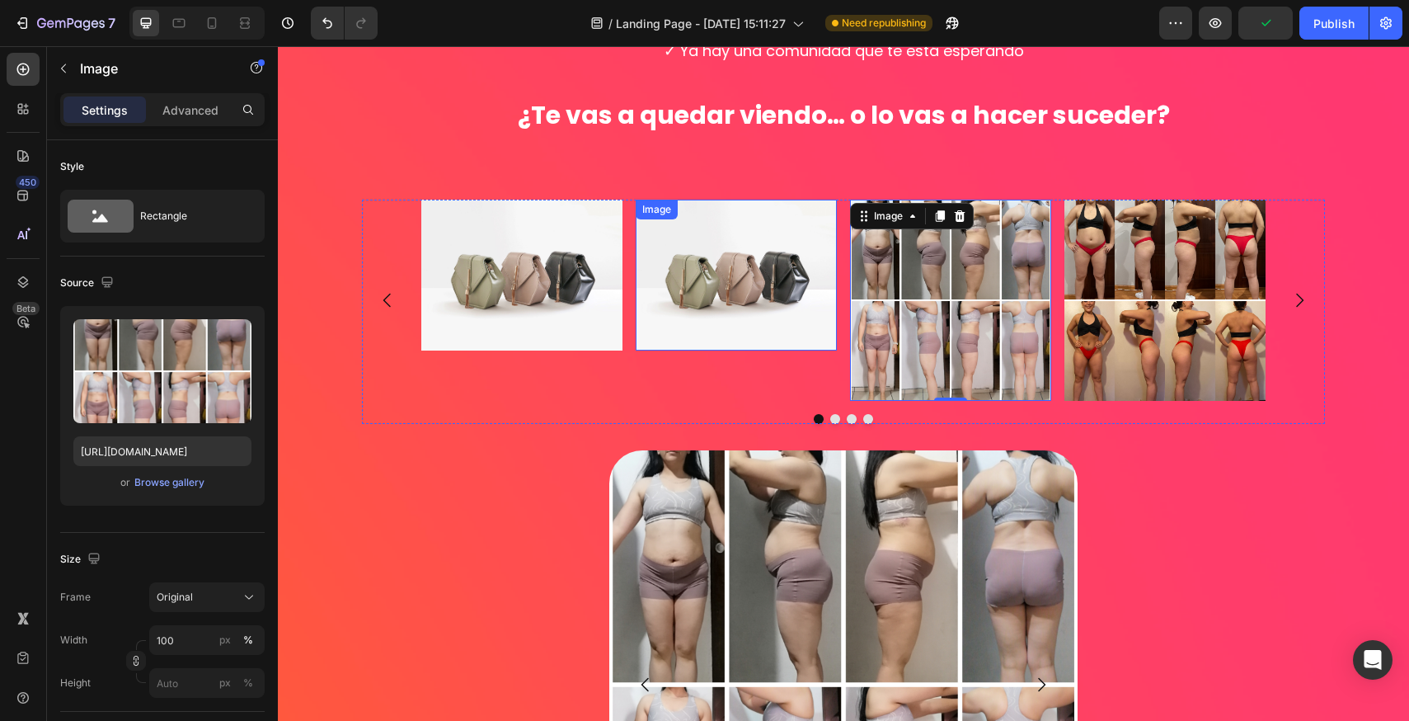
click at [726, 257] on img at bounding box center [736, 275] width 201 height 151
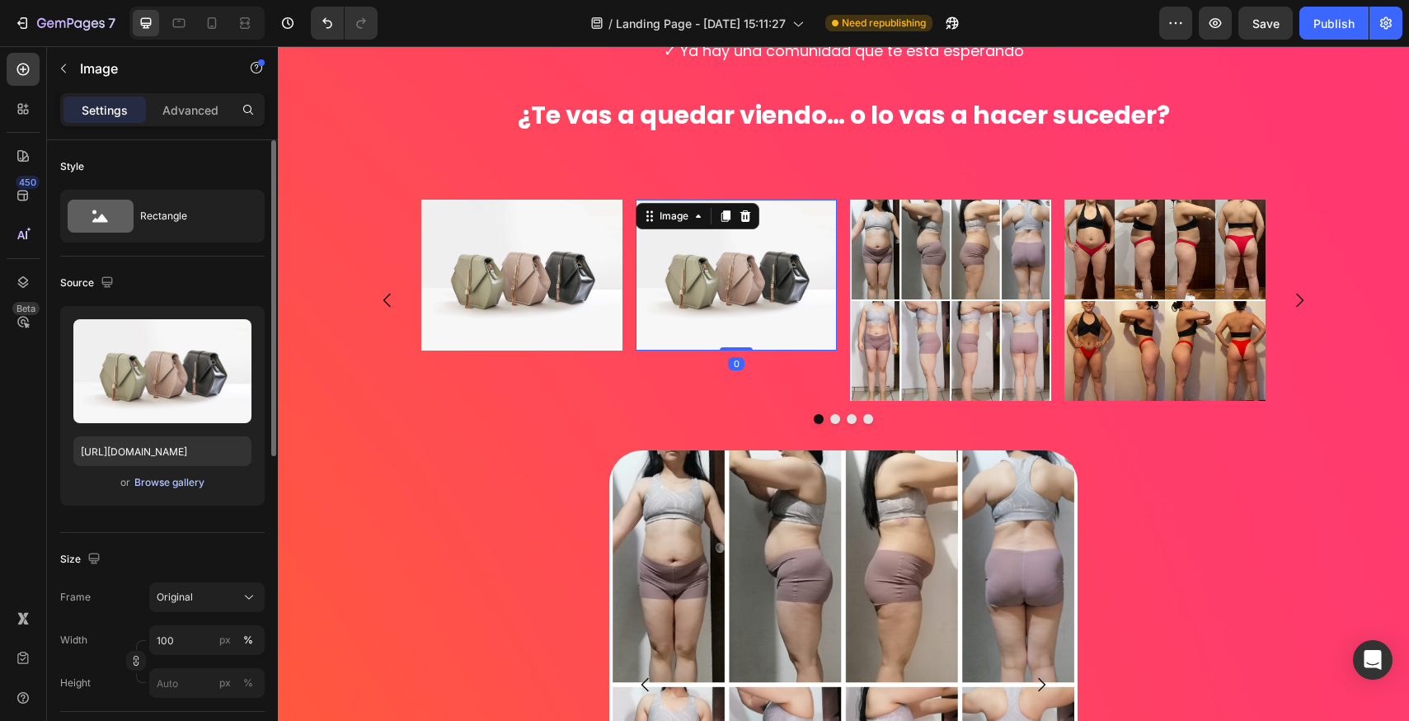
click at [182, 481] on div "Browse gallery" at bounding box center [169, 482] width 70 height 15
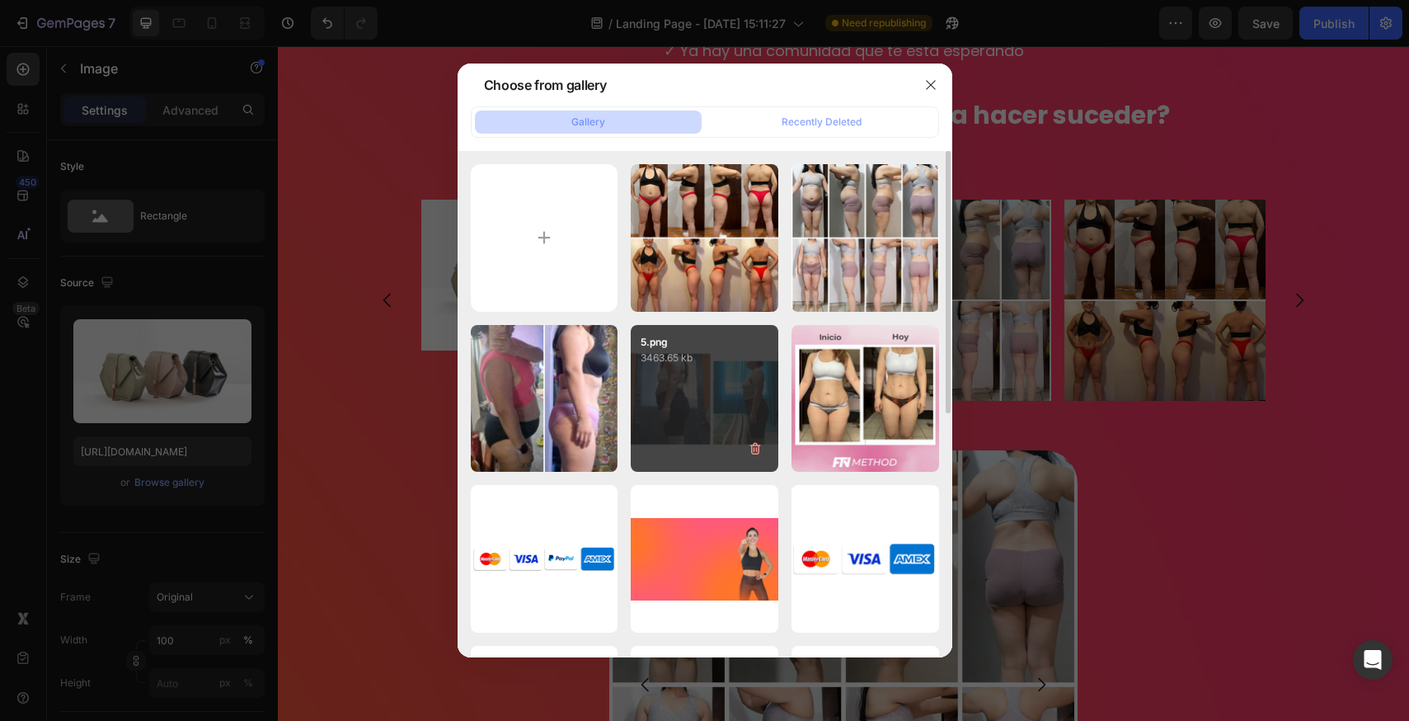
click at [727, 389] on div "5.png 3463.65 kb" at bounding box center [705, 399] width 148 height 148
type input "[URL][DOMAIN_NAME]"
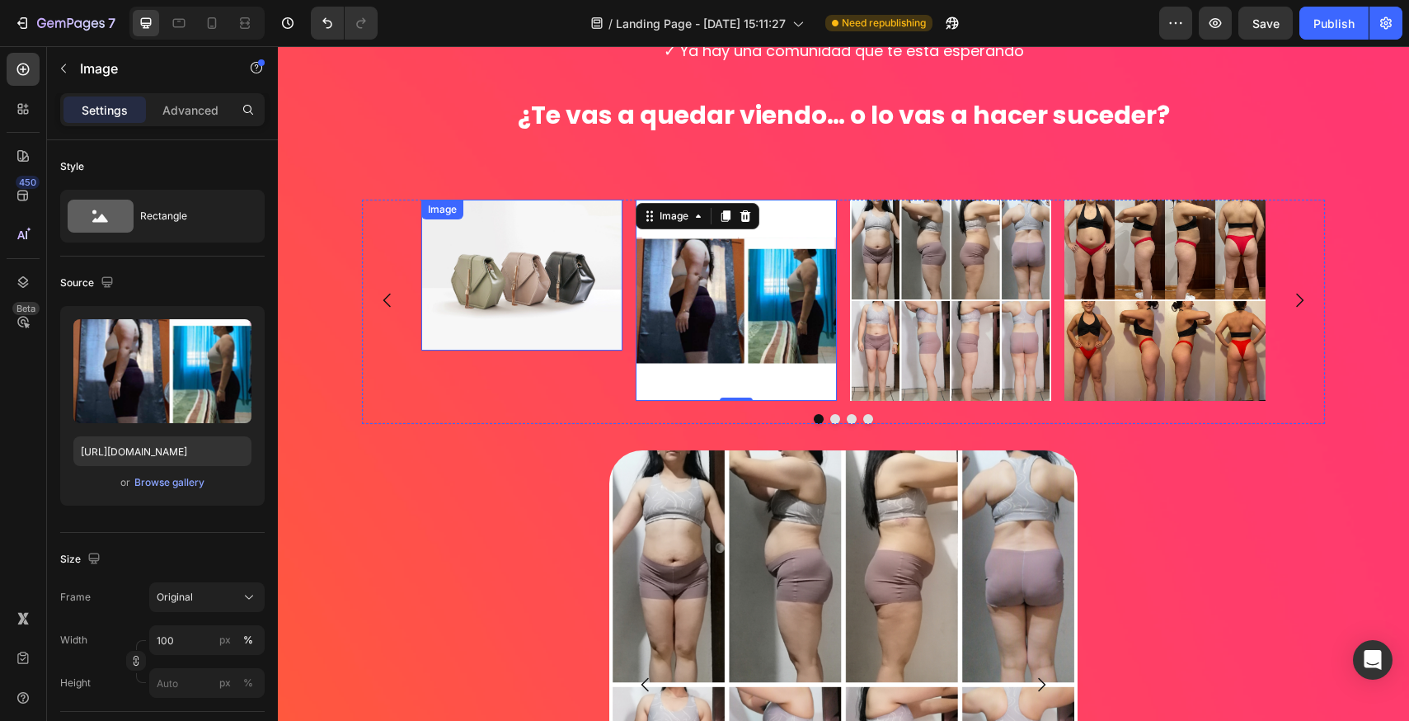
click at [516, 274] on img at bounding box center [521, 275] width 201 height 151
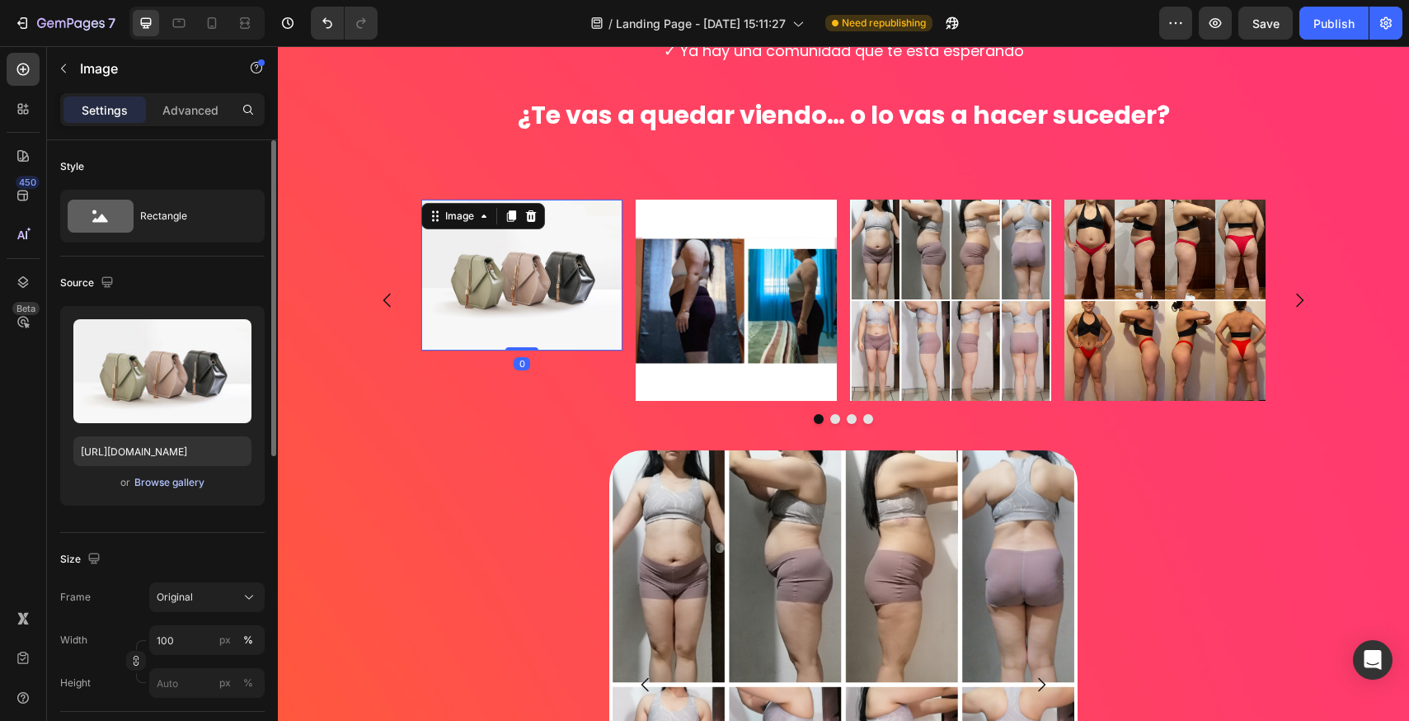
click at [181, 484] on div "Browse gallery" at bounding box center [169, 482] width 70 height 15
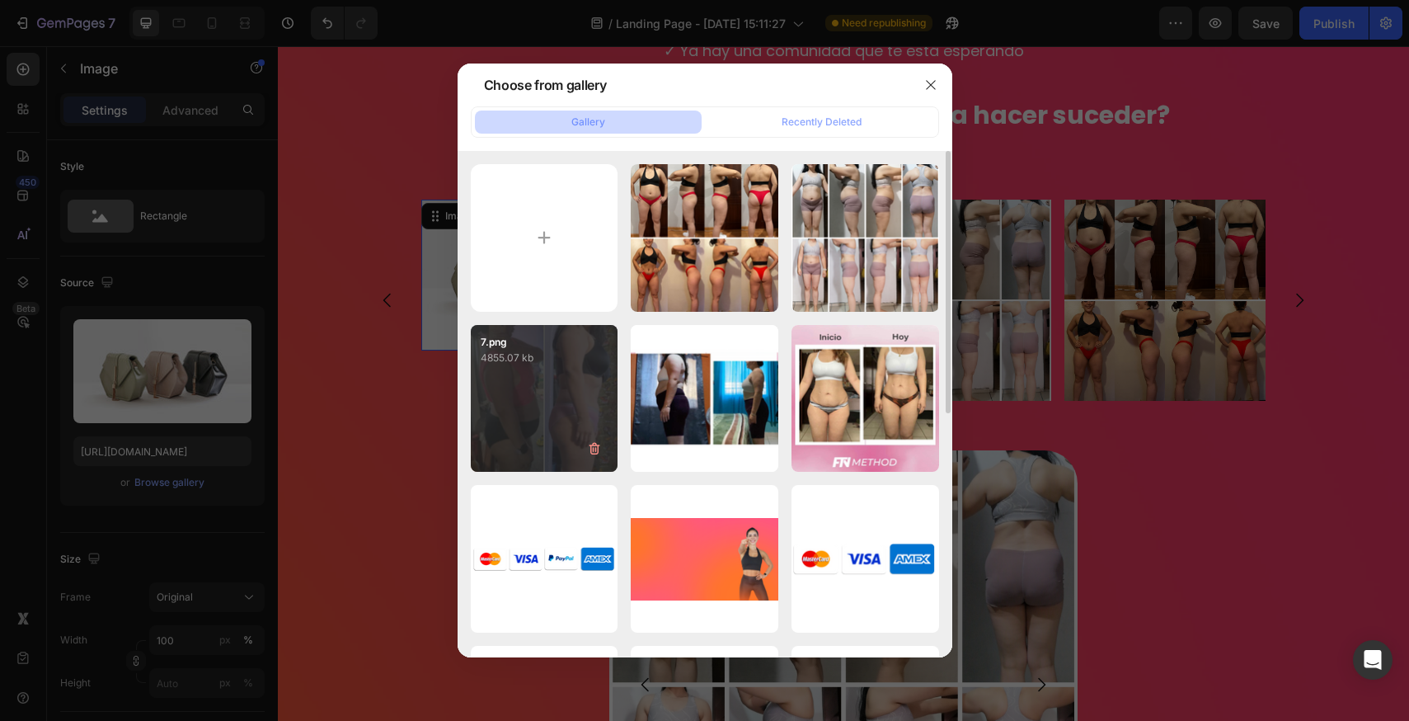
click at [501, 396] on div "7.png 4855.07 kb" at bounding box center [545, 399] width 148 height 148
type input "[URL][DOMAIN_NAME]"
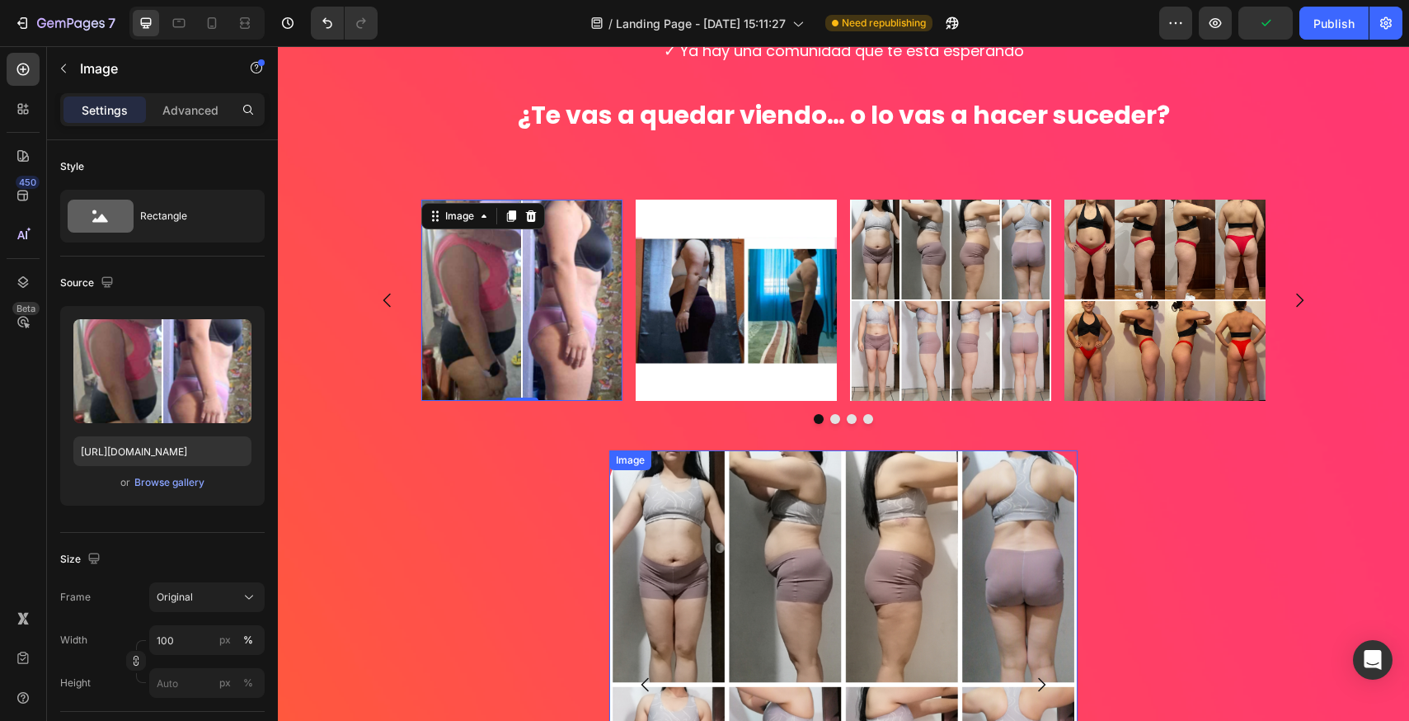
click at [972, 487] on img at bounding box center [843, 684] width 468 height 468
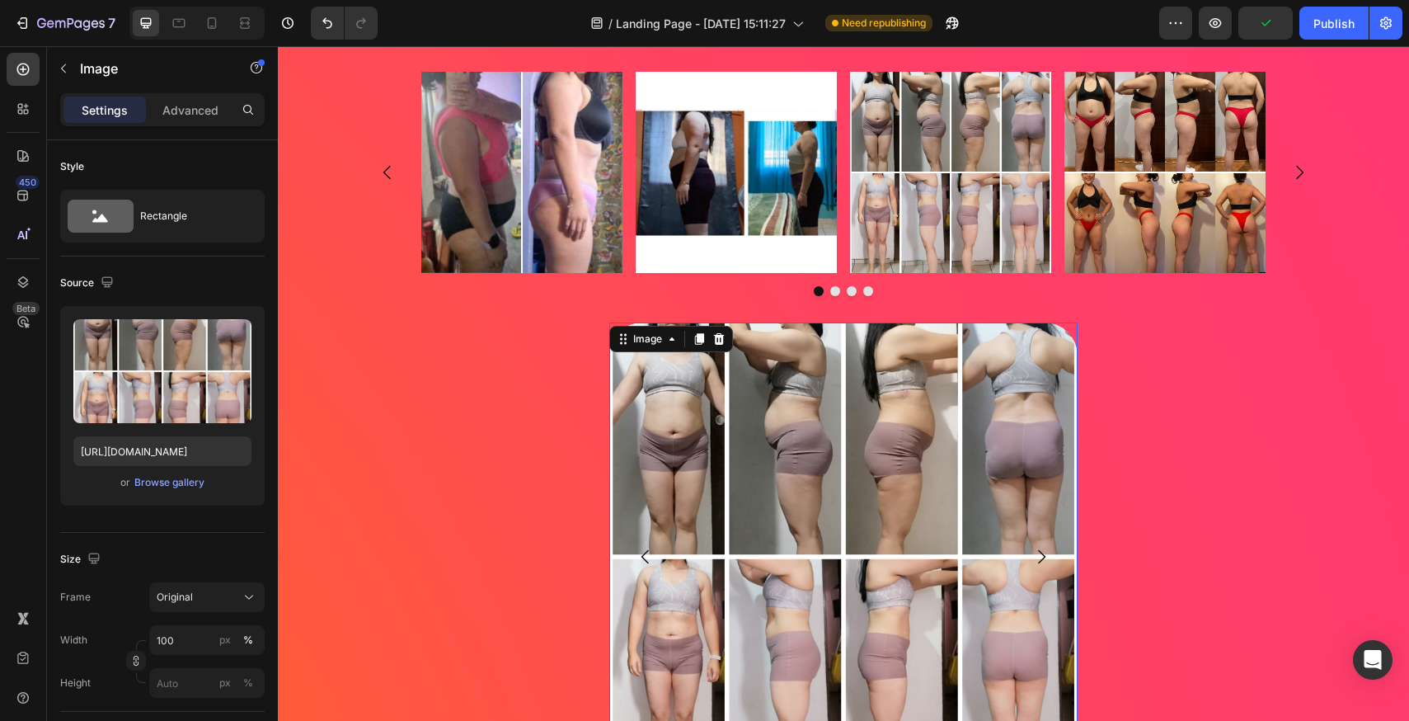
scroll to position [5701, 0]
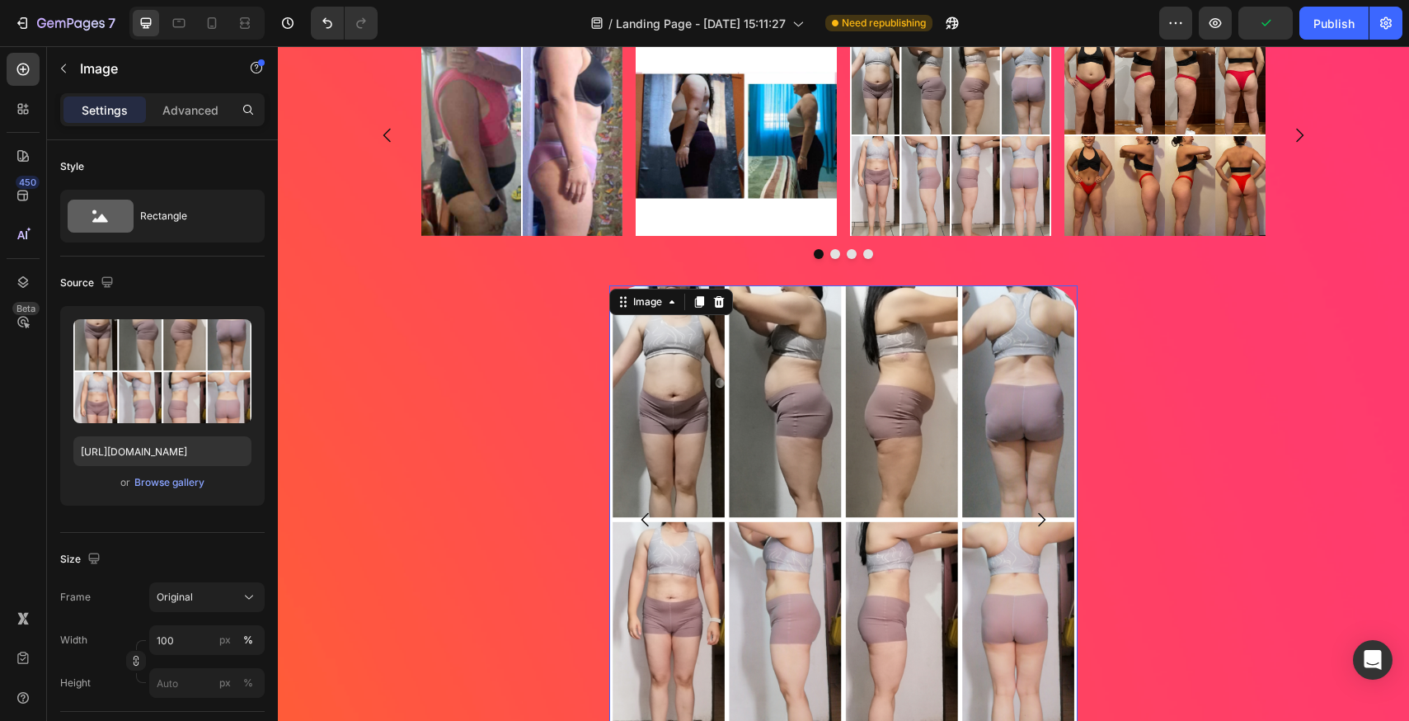
click at [951, 449] on img at bounding box center [843, 519] width 468 height 468
click at [715, 303] on icon at bounding box center [719, 301] width 13 height 13
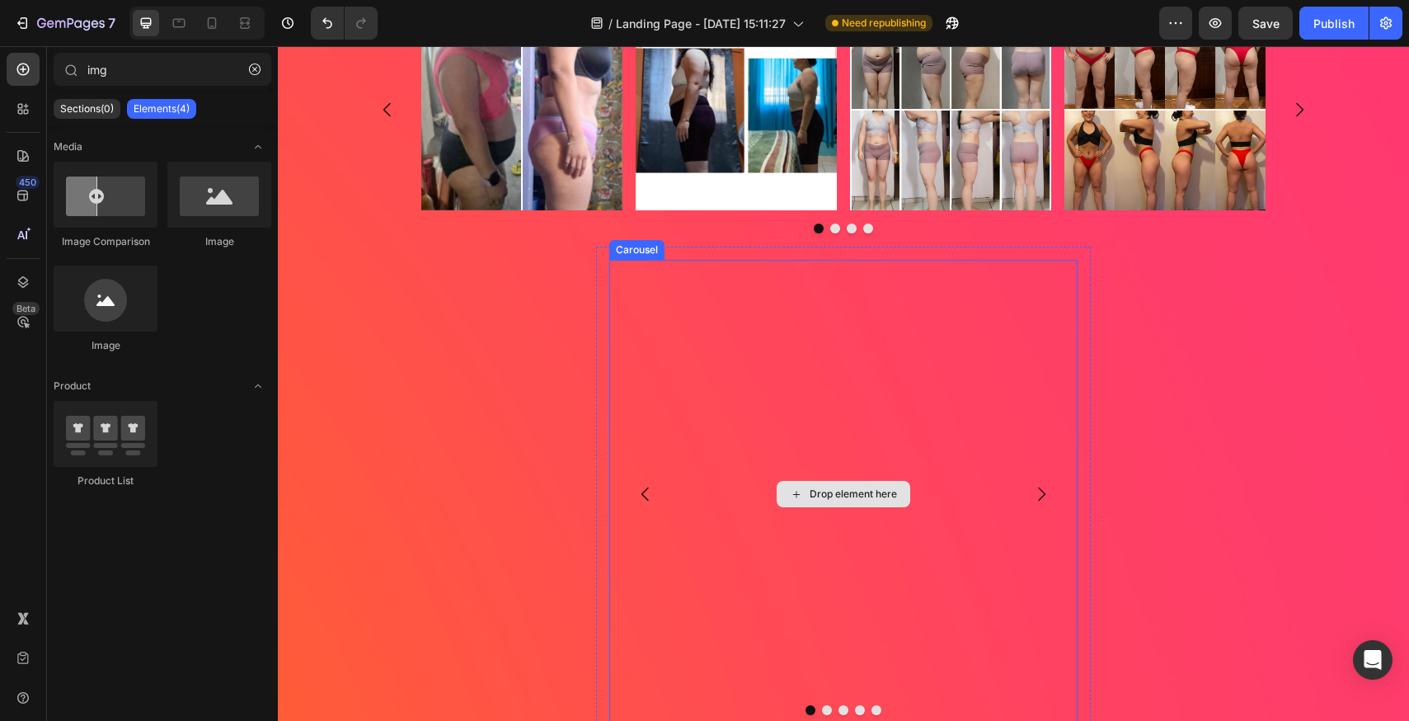
scroll to position [5784, 0]
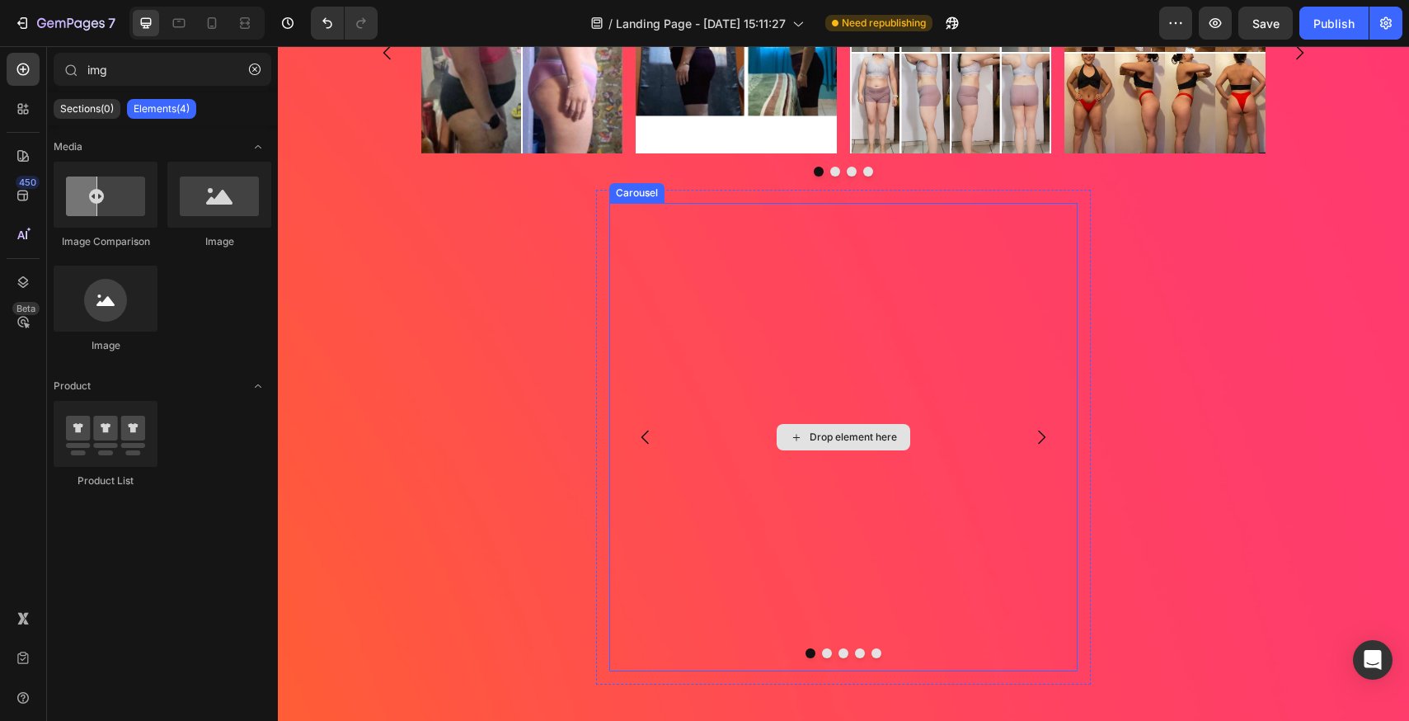
click at [861, 400] on div "Drop element here" at bounding box center [843, 437] width 468 height 468
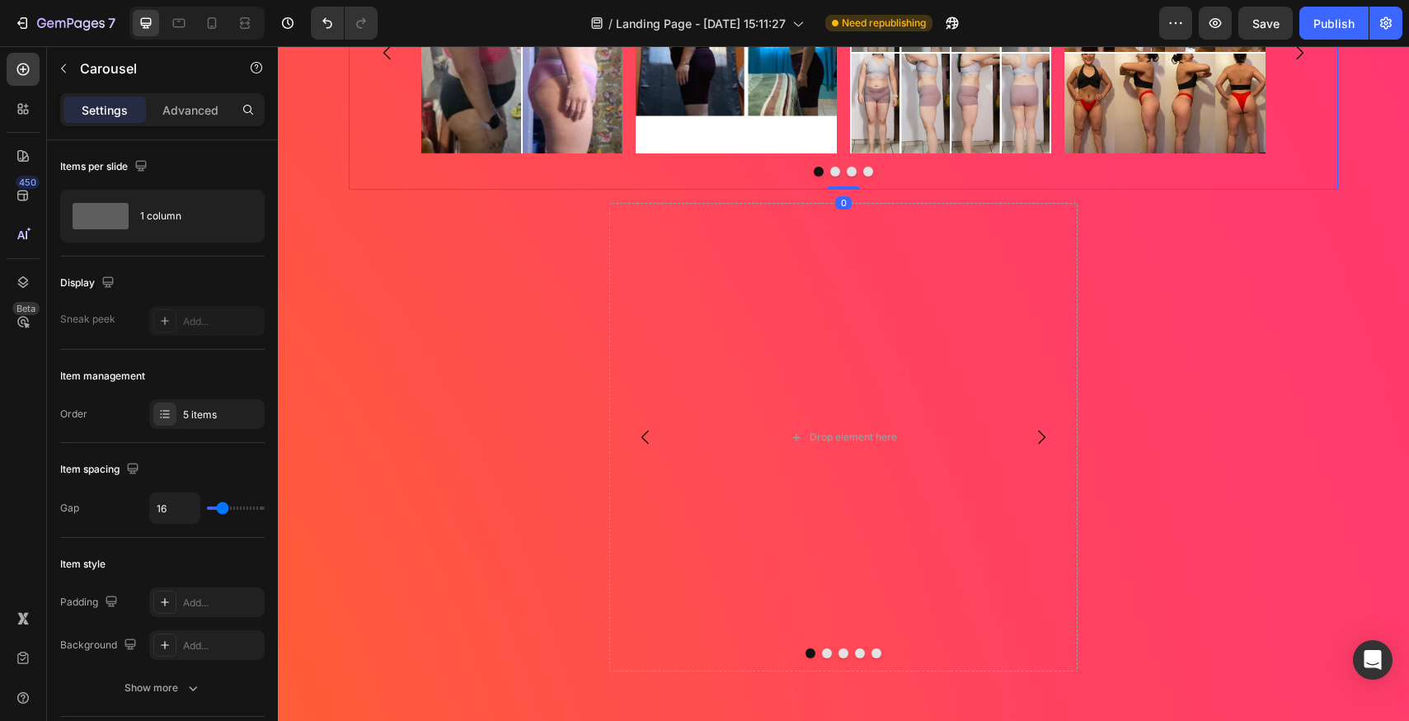
click at [941, 186] on div "Image Image Image Image Carousel Row 0" at bounding box center [844, 64] width 990 height 251
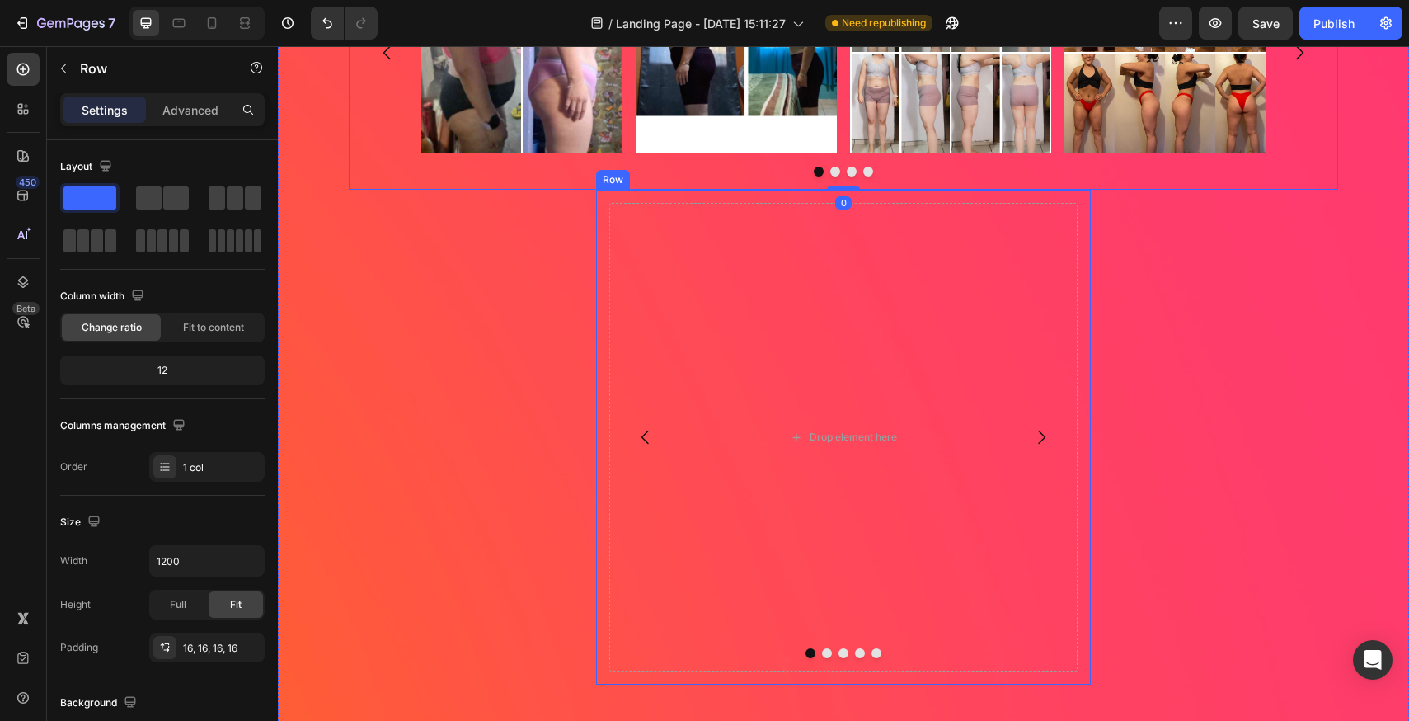
click at [925, 195] on div "Drop element here Image Image Image Image [GEOGRAPHIC_DATA]" at bounding box center [843, 437] width 495 height 495
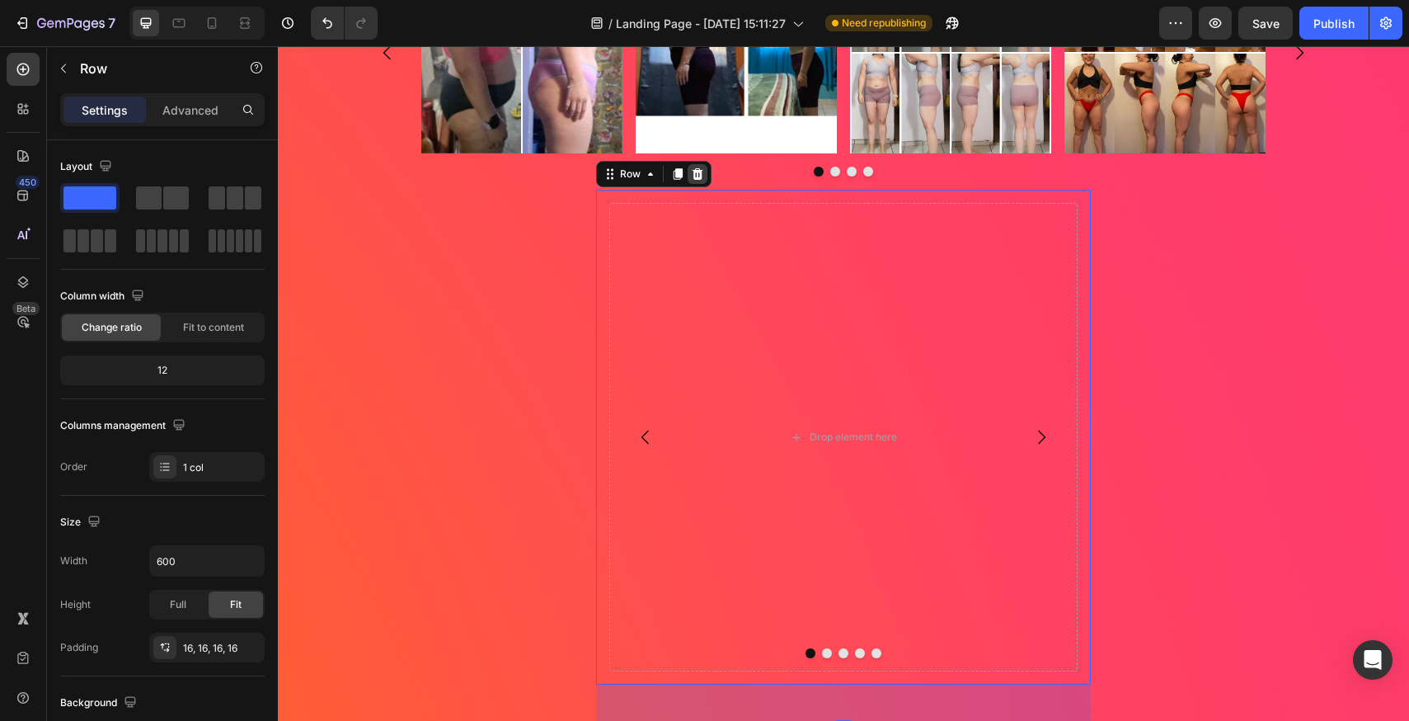
click at [693, 180] on icon at bounding box center [698, 174] width 11 height 12
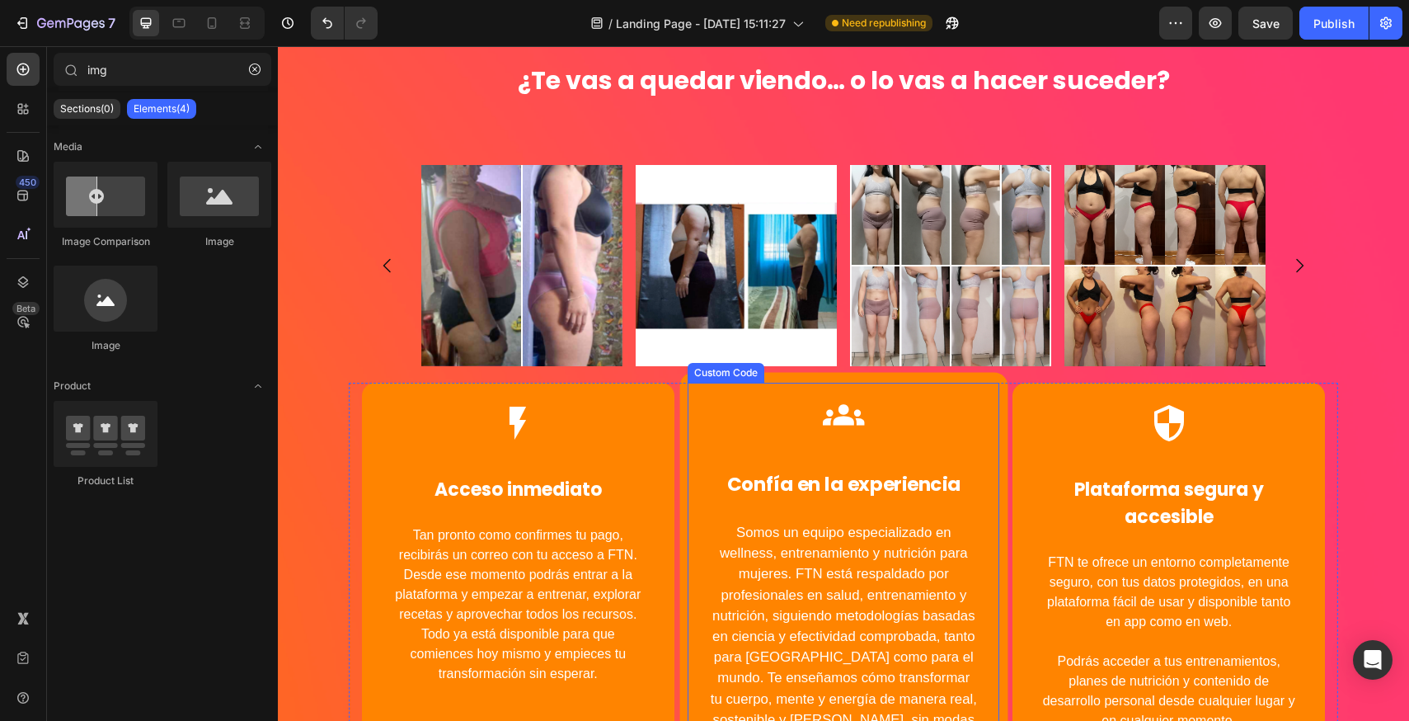
scroll to position [5536, 0]
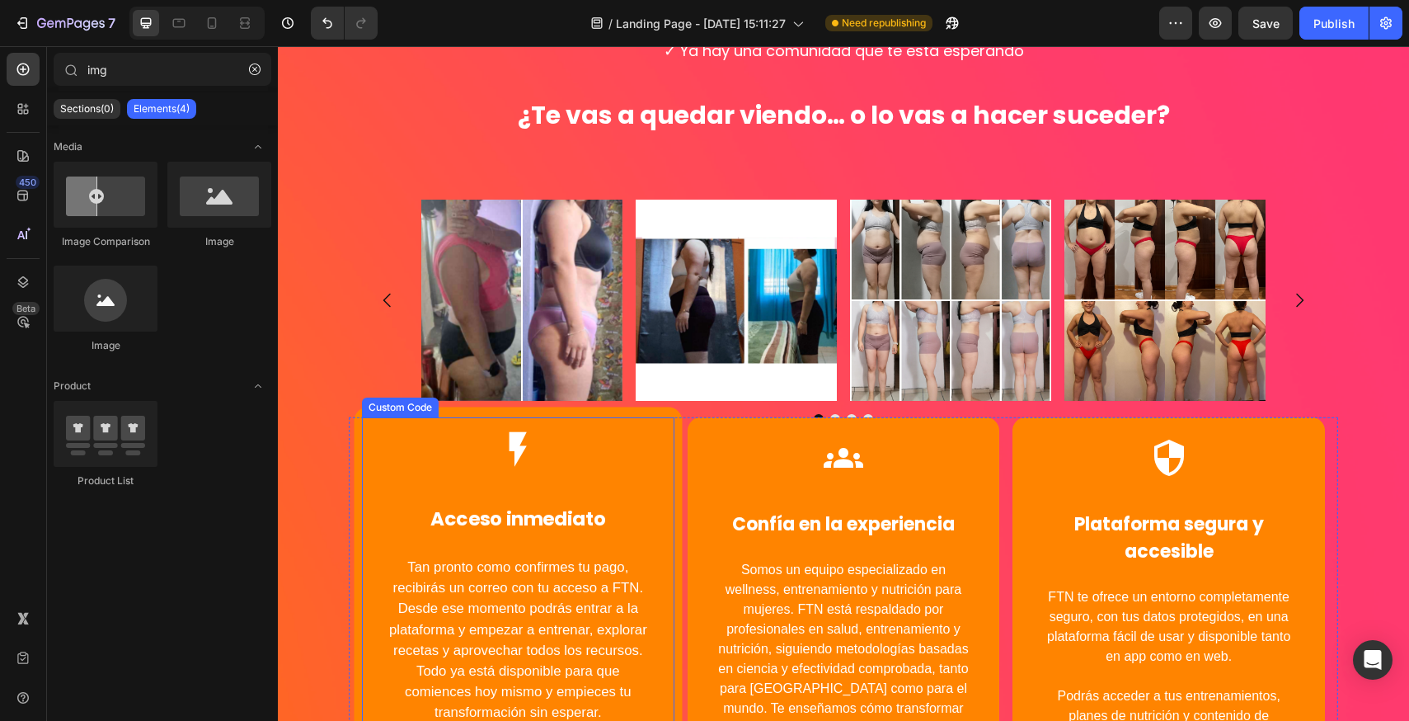
click at [593, 495] on h3 "Acceso inmediato" at bounding box center [519, 511] width 294 height 46
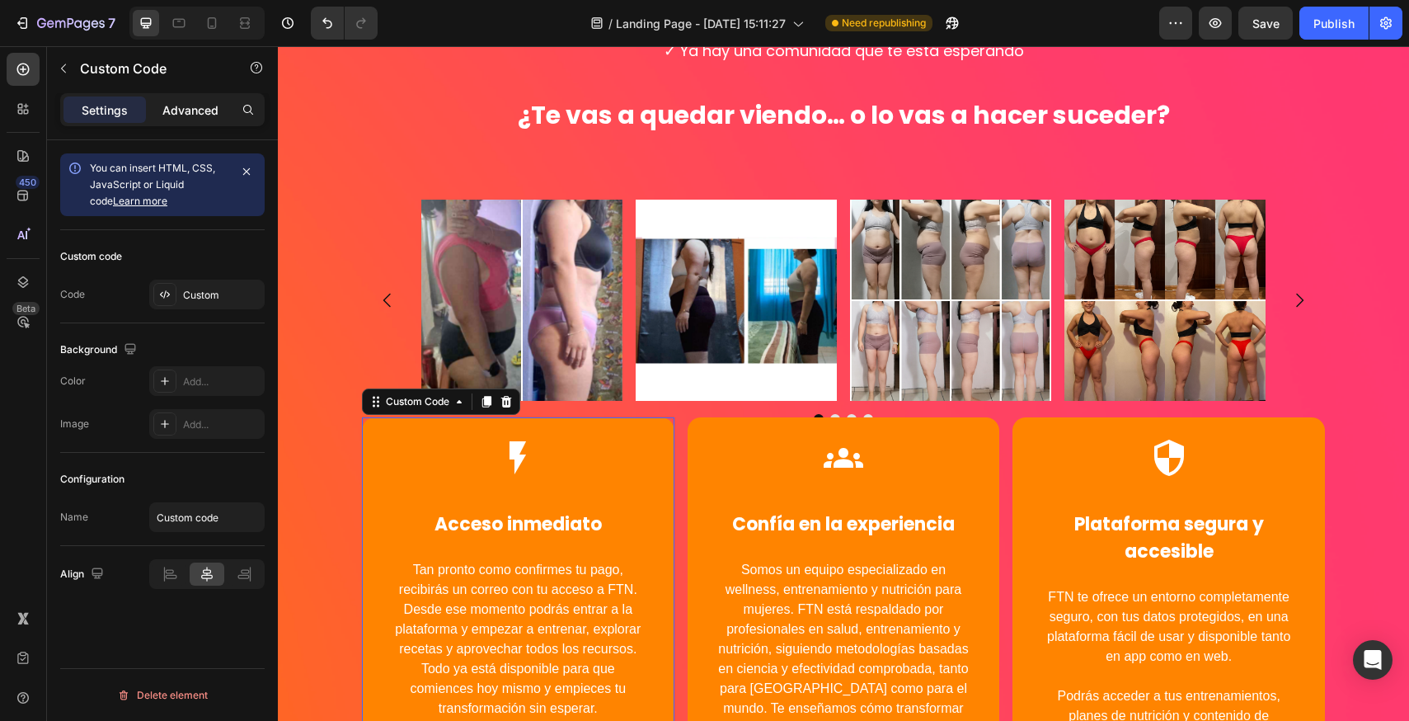
click at [184, 118] on p "Advanced" at bounding box center [190, 109] width 56 height 17
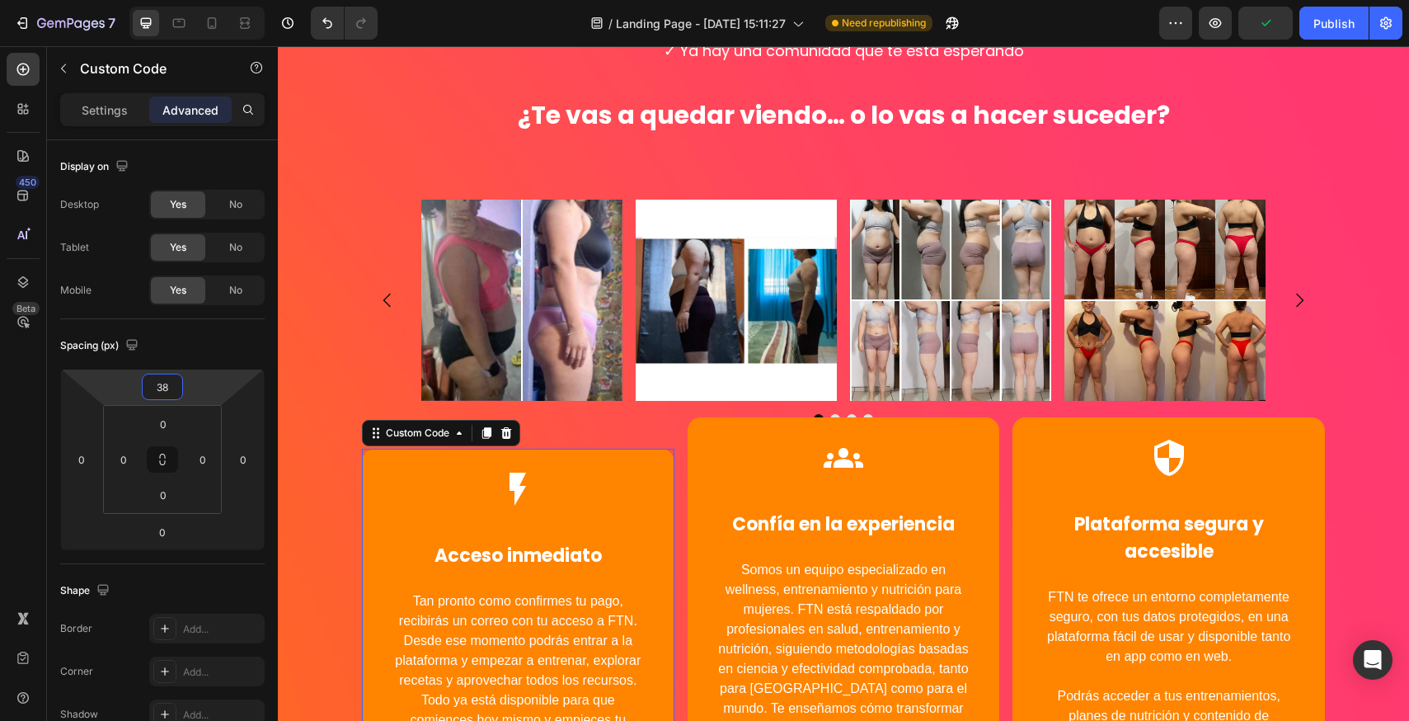
drag, startPoint x: 163, startPoint y: 402, endPoint x: 161, endPoint y: 386, distance: 15.9
click at [161, 0] on html "7 Version history / Landing Page - [DATE] 15:11:27 Need republishing Preview Pu…" at bounding box center [704, 0] width 1409 height 0
type input "0"
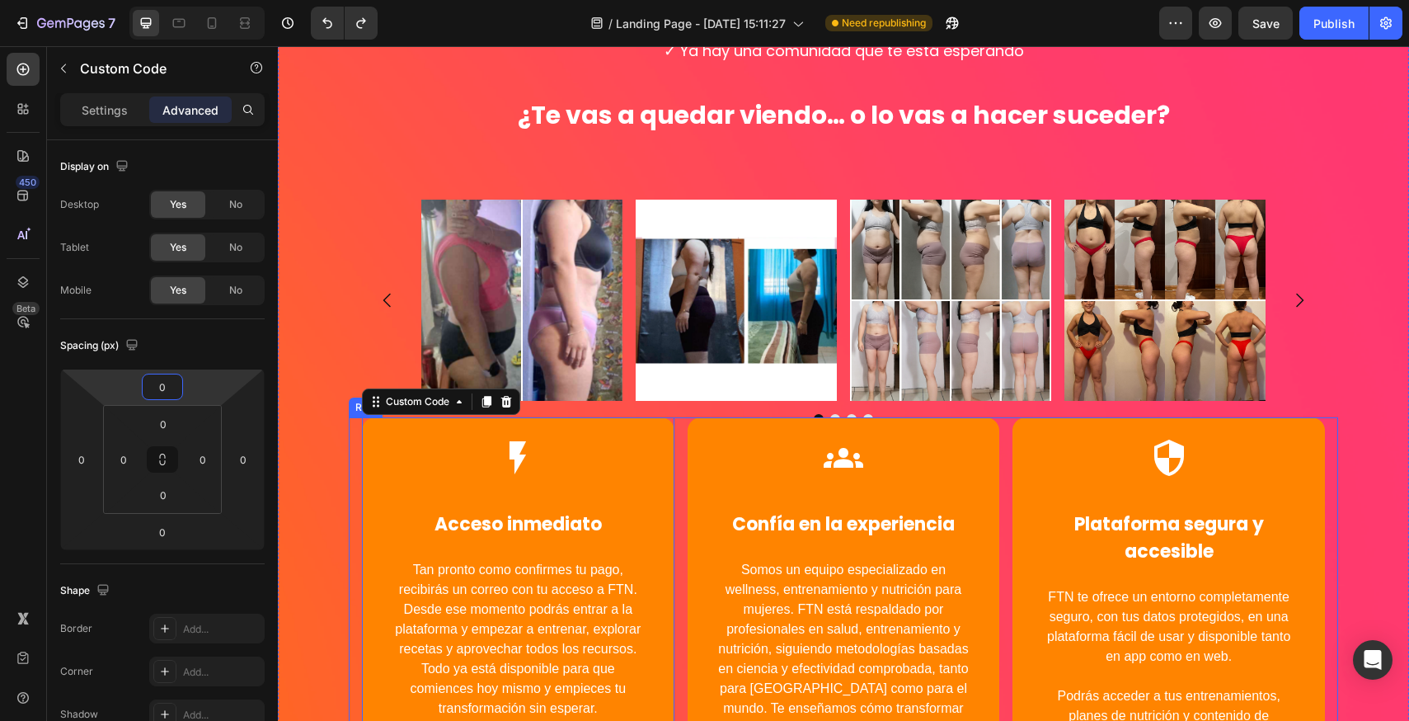
click at [349, 423] on div "flash_on Acceso inmediato Tan pronto como confirmes tu pago, recibirás un corre…" at bounding box center [844, 630] width 990 height 426
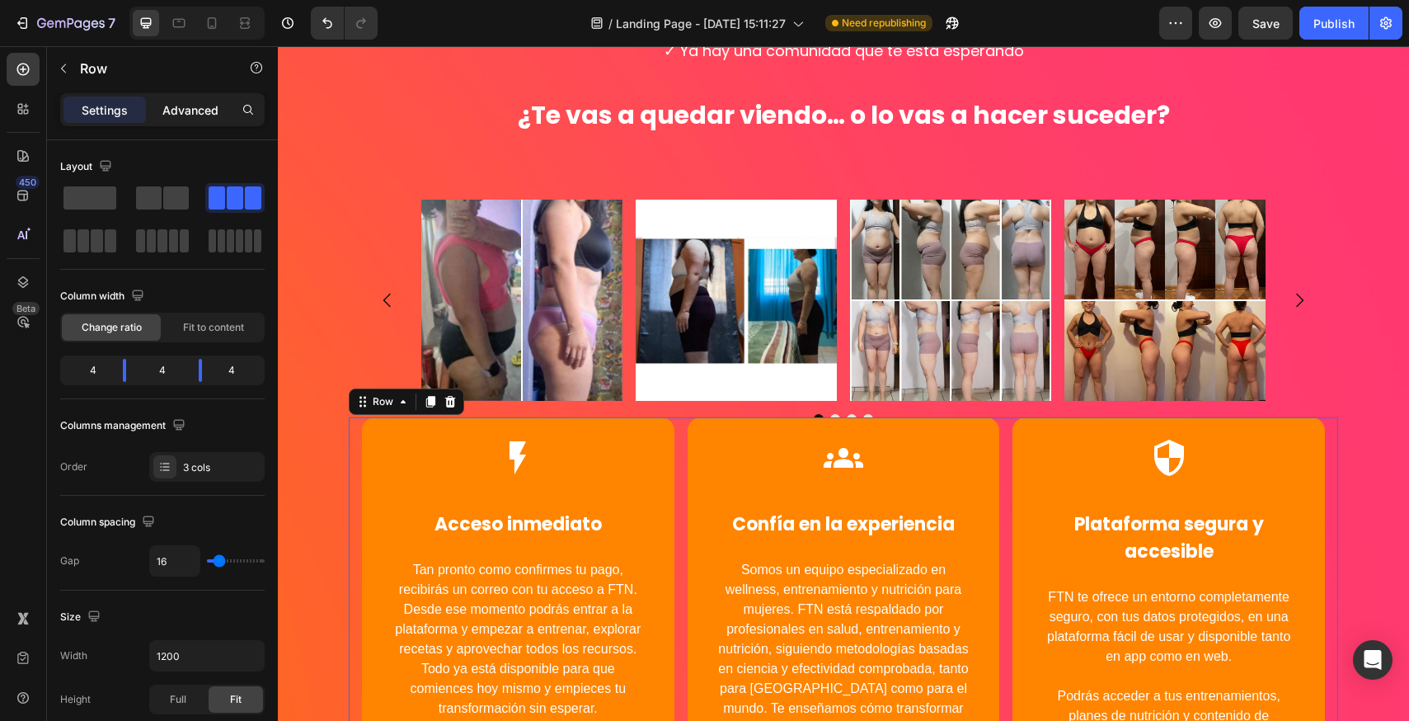
click at [181, 107] on p "Advanced" at bounding box center [190, 109] width 56 height 17
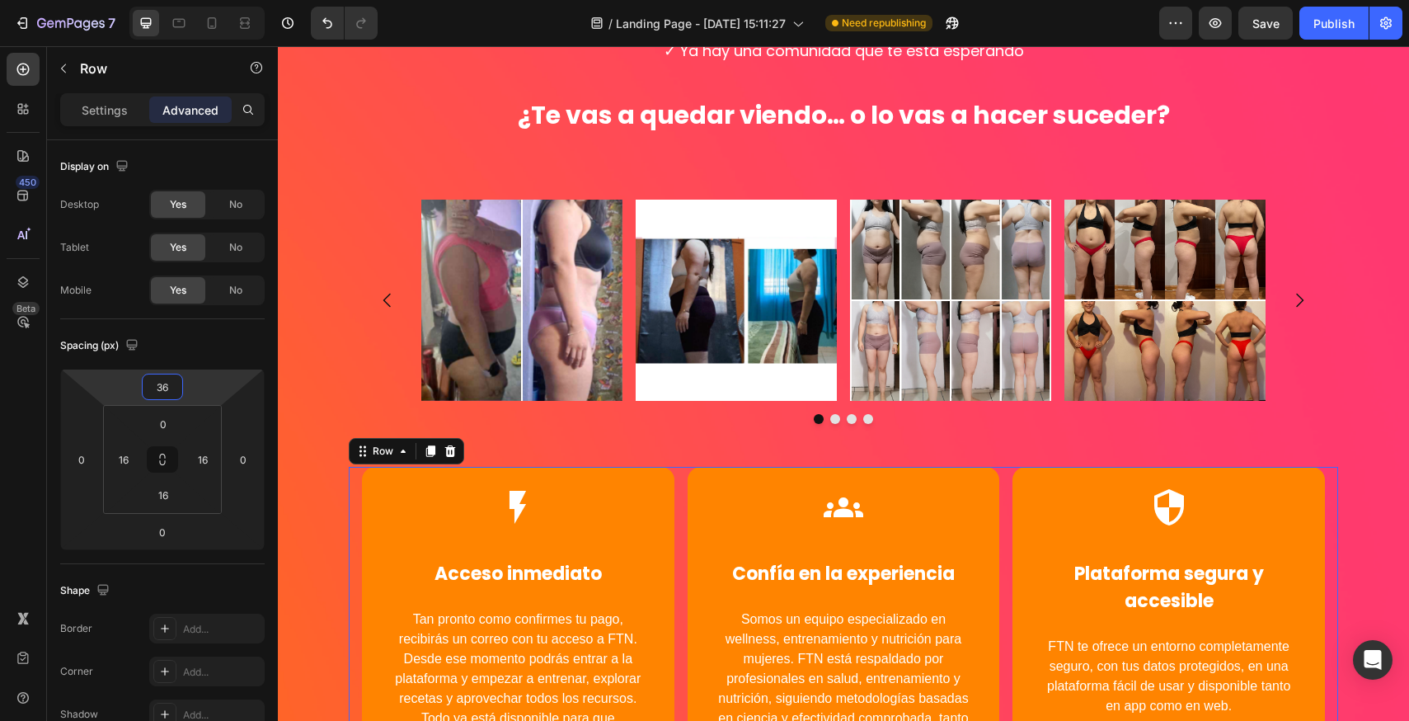
type input "34"
drag, startPoint x: 168, startPoint y: 403, endPoint x: 181, endPoint y: 379, distance: 27.3
click at [181, 0] on html "7 Version history / Landing Page - [DATE] 15:11:27 Need republishing Preview Sa…" at bounding box center [704, 0] width 1409 height 0
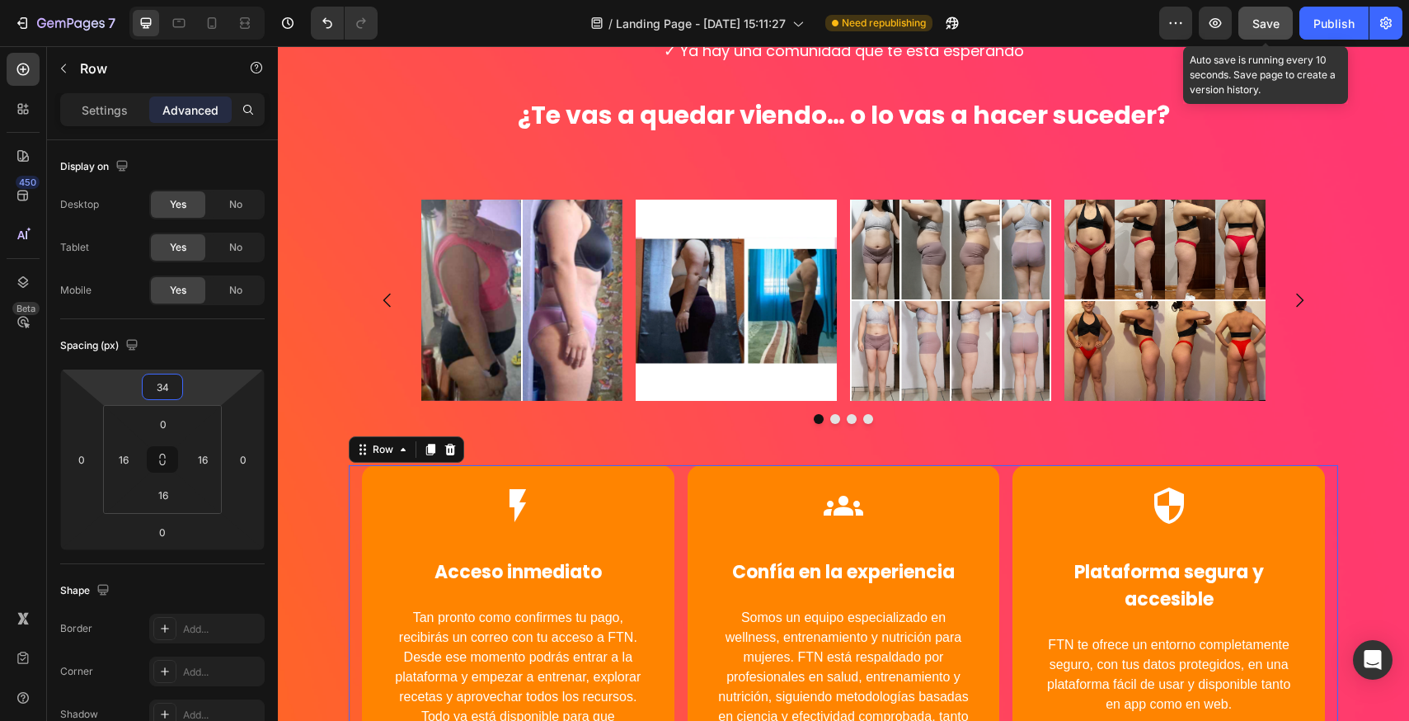
click at [1287, 32] on button "Save" at bounding box center [1266, 23] width 54 height 33
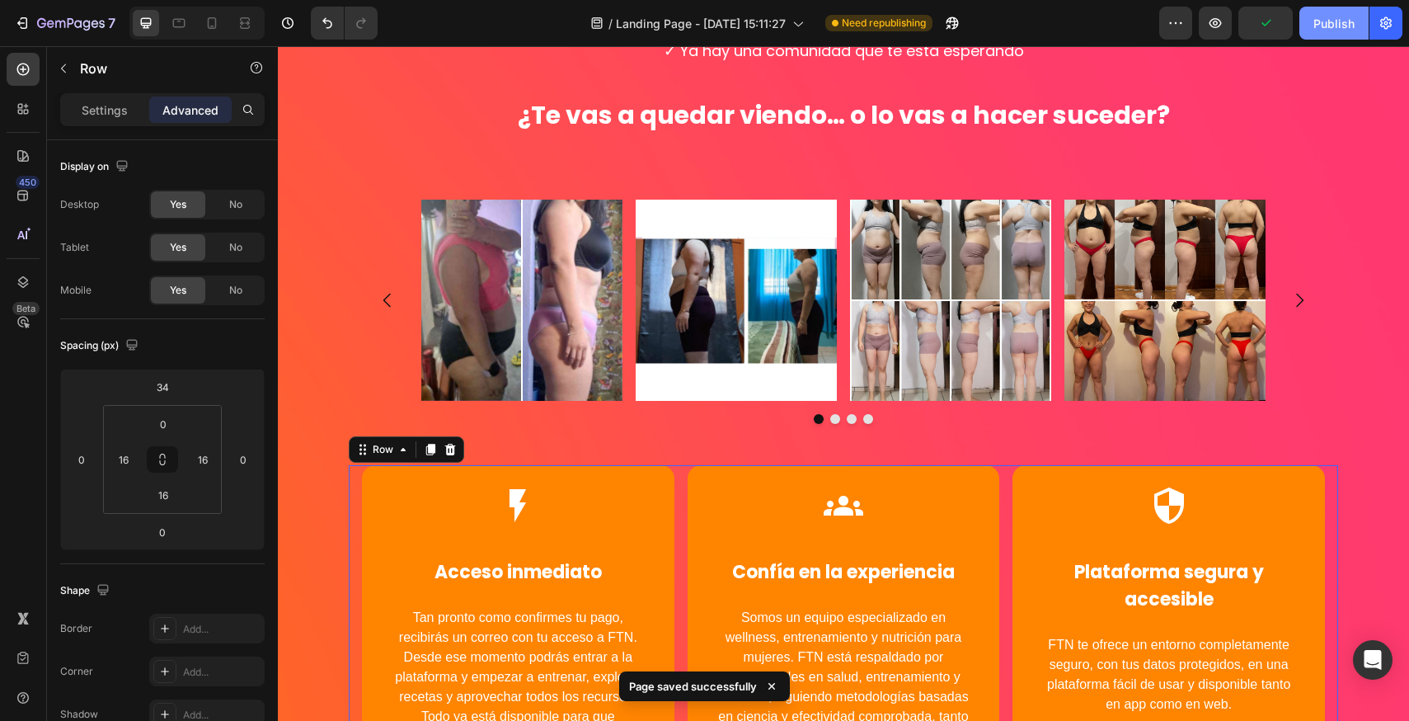
click at [1325, 21] on div "Publish" at bounding box center [1334, 23] width 41 height 17
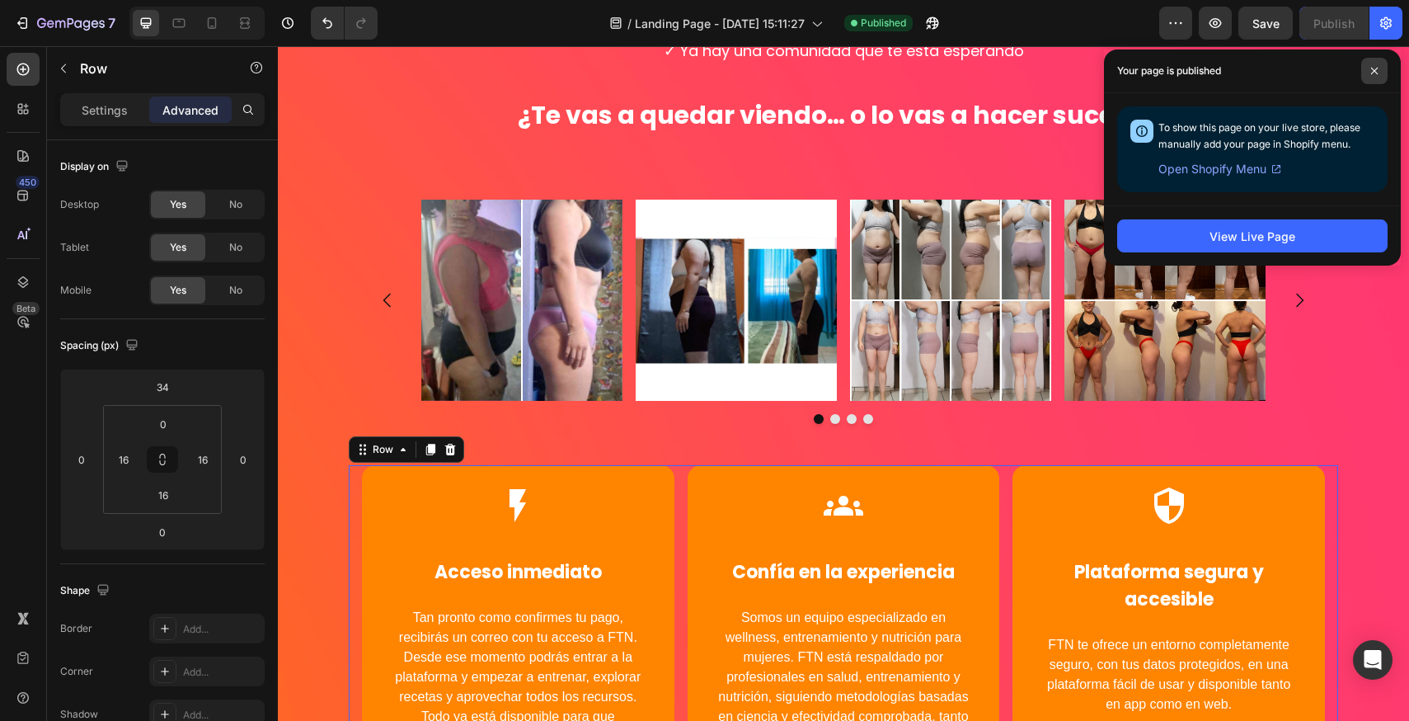
click at [1382, 73] on span at bounding box center [1375, 71] width 26 height 26
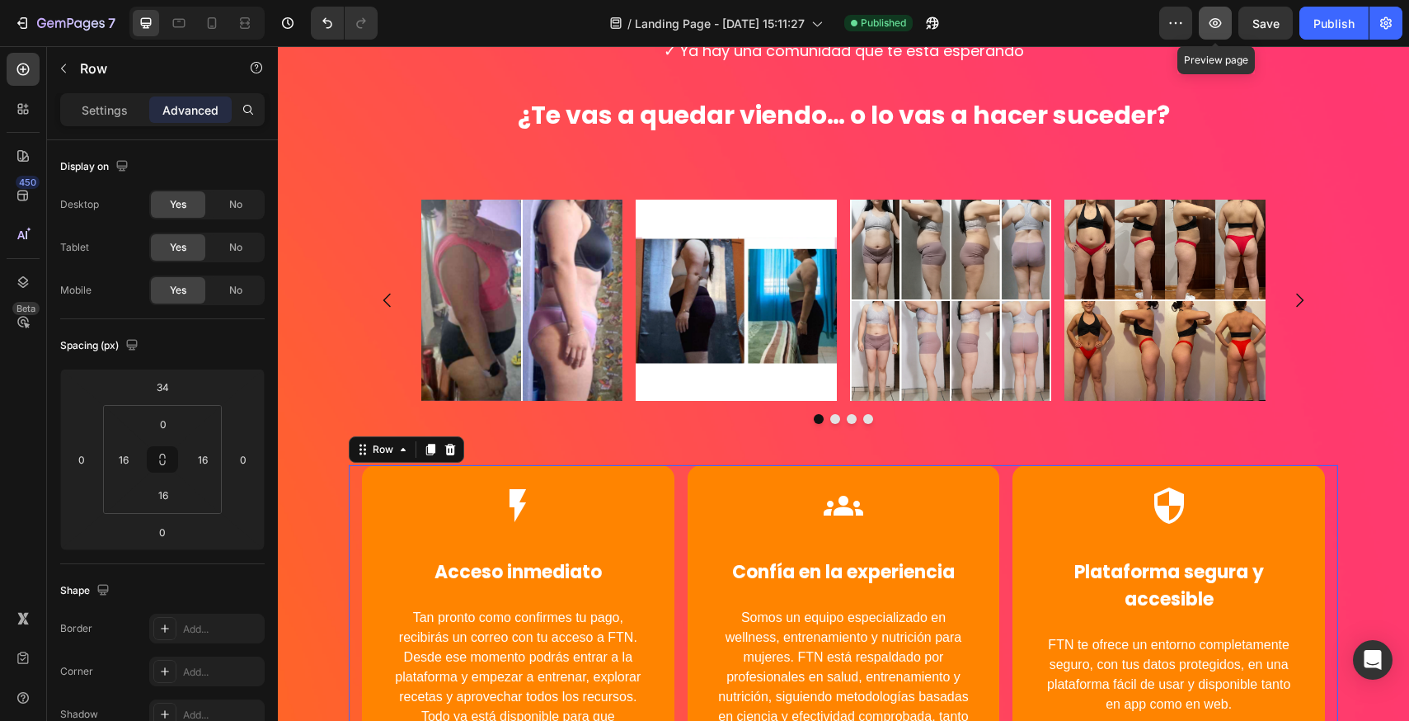
click at [1217, 19] on icon "button" at bounding box center [1216, 23] width 12 height 10
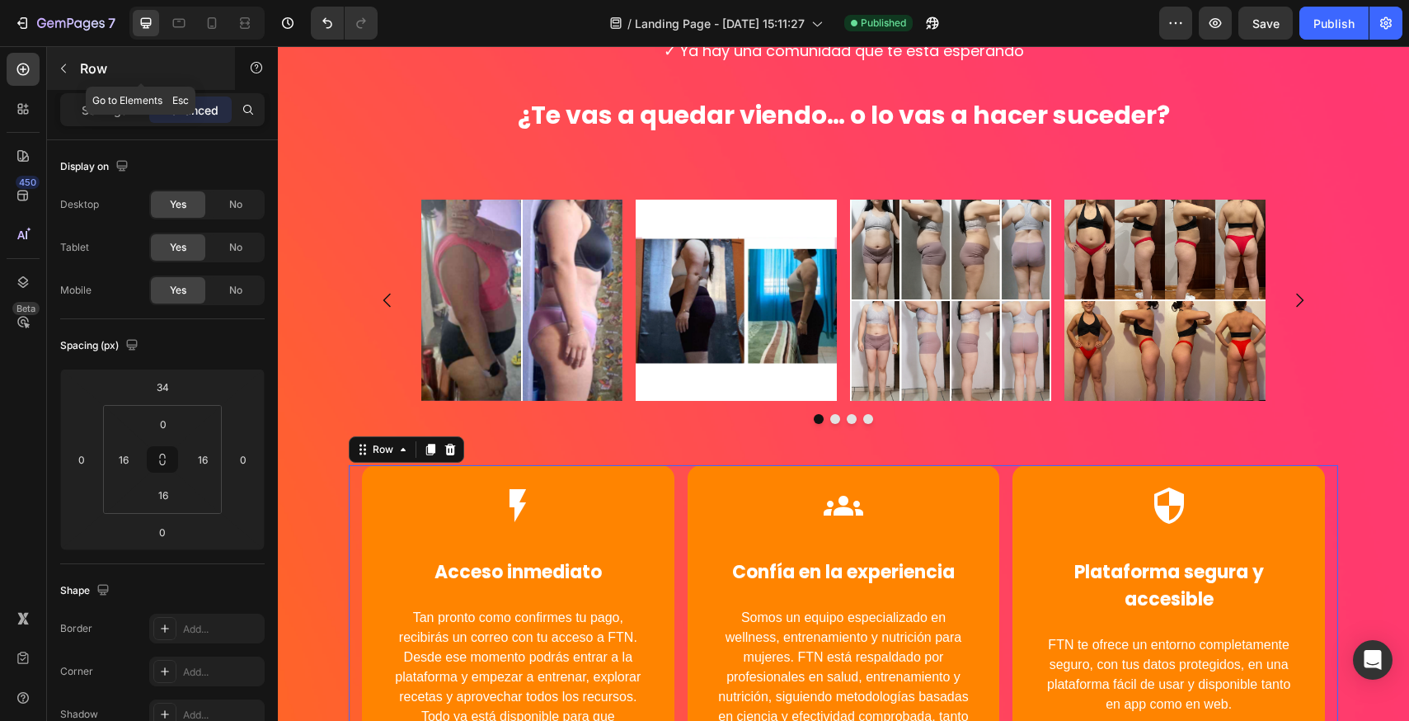
click at [60, 70] on icon "button" at bounding box center [63, 68] width 13 height 13
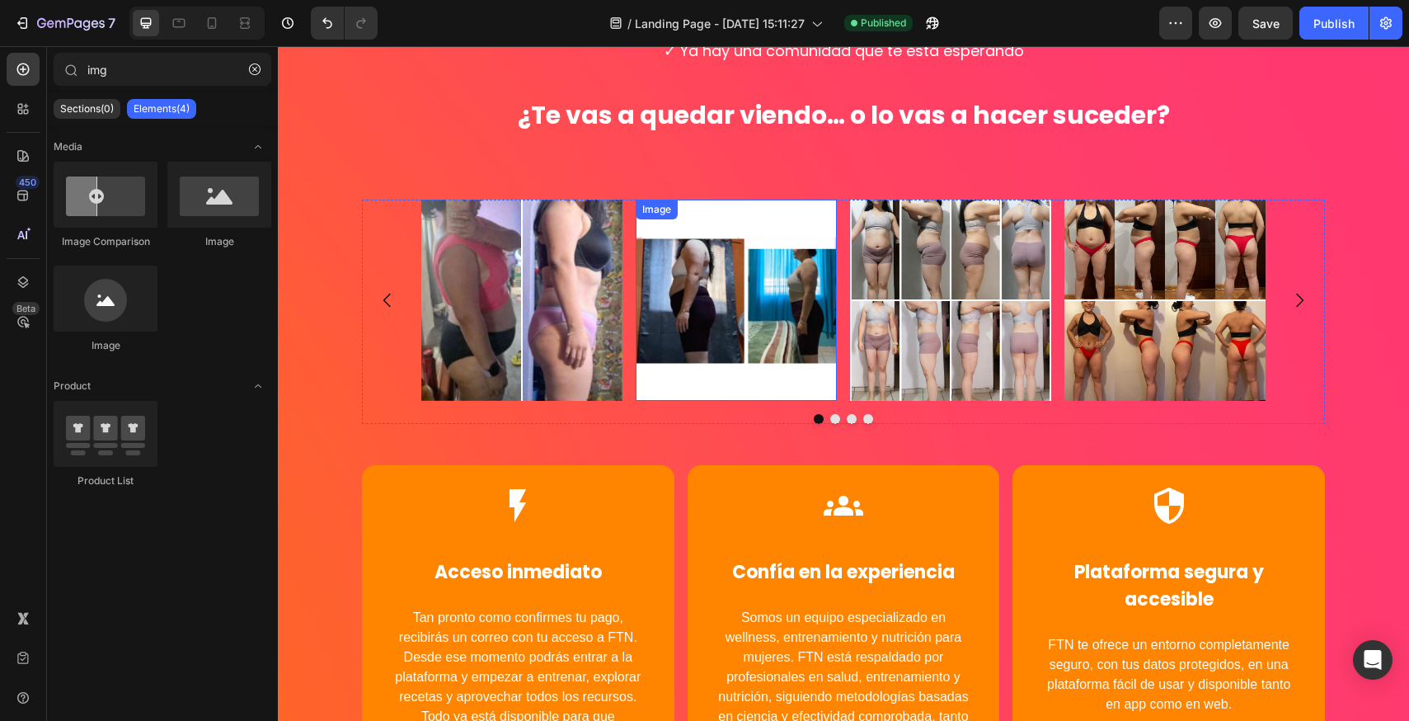
click at [752, 287] on img at bounding box center [736, 300] width 201 height 201
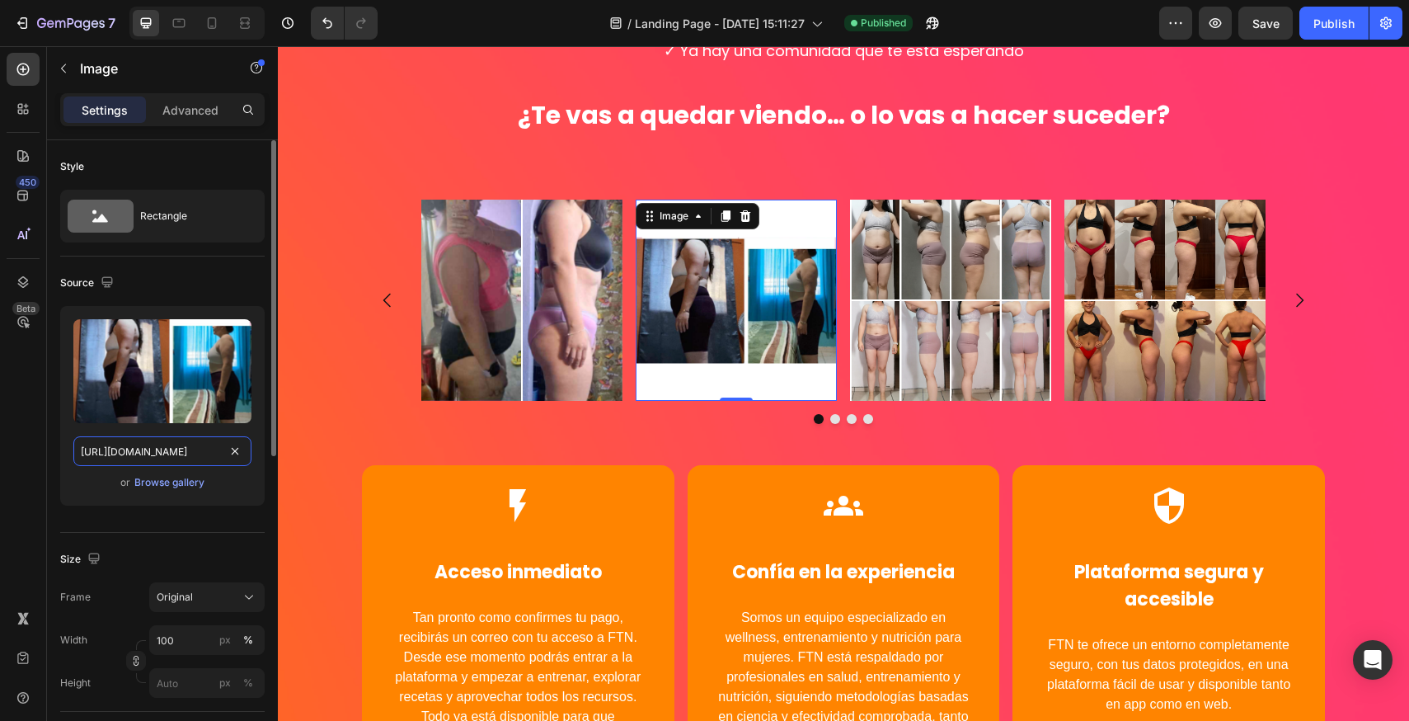
click at [194, 463] on input "[URL][DOMAIN_NAME]" at bounding box center [162, 451] width 178 height 30
click at [195, 487] on div "Browse gallery" at bounding box center [169, 482] width 70 height 15
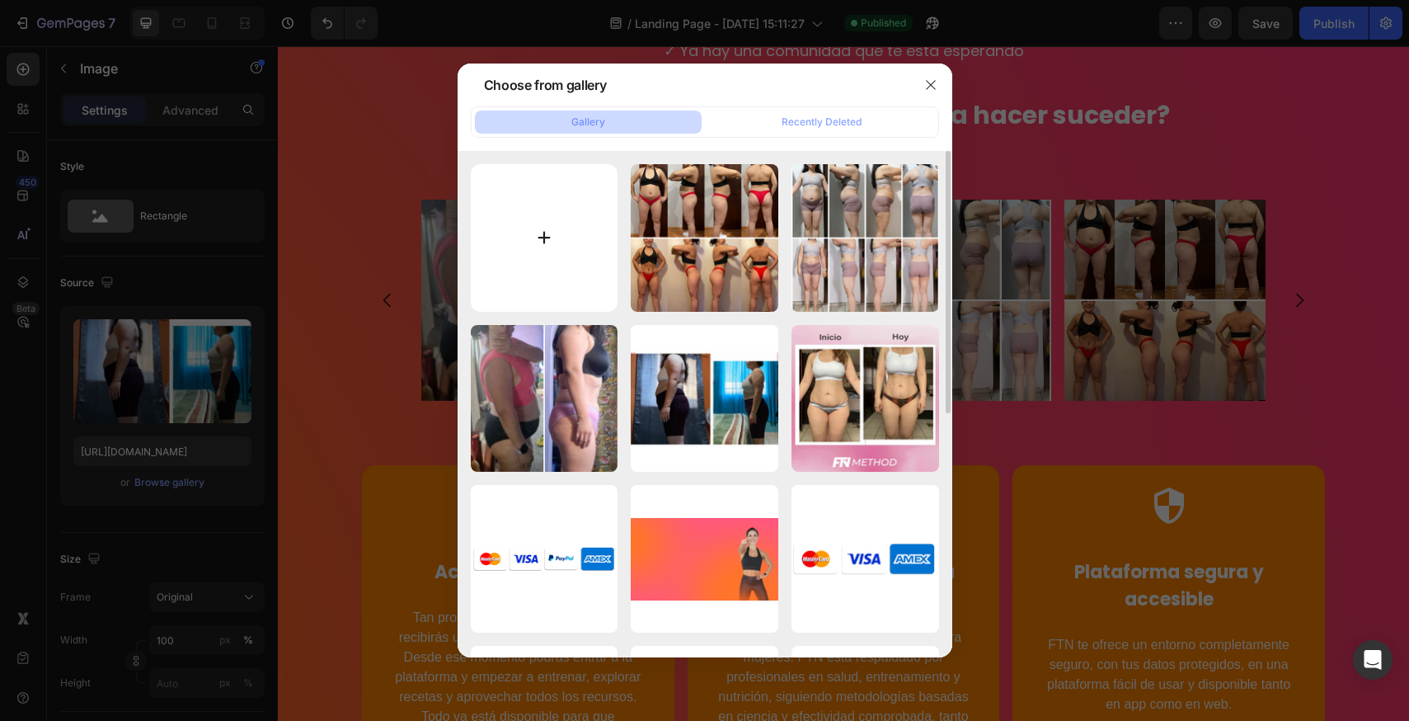
click at [553, 221] on input "file" at bounding box center [545, 238] width 148 height 148
type input "C:\fakepath\f787fSin título-1 copia.png"
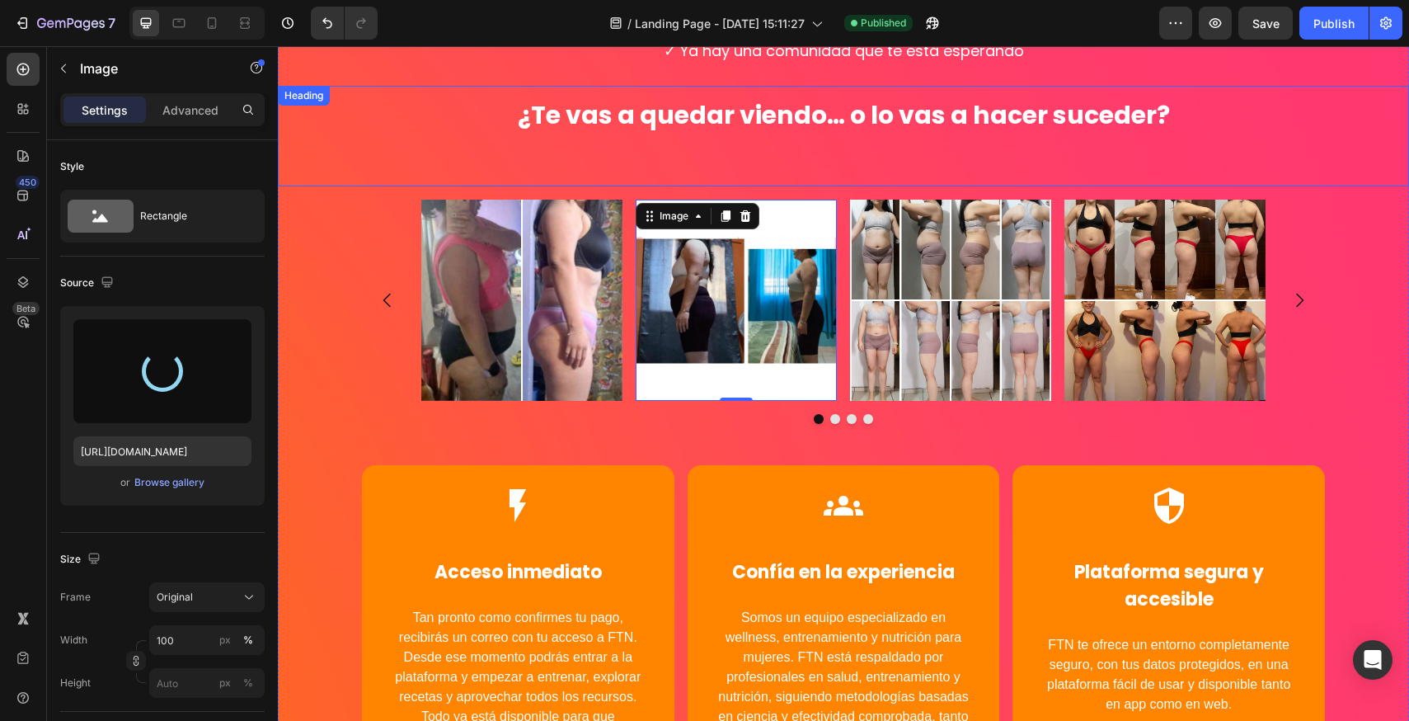
type input "[URL][DOMAIN_NAME]"
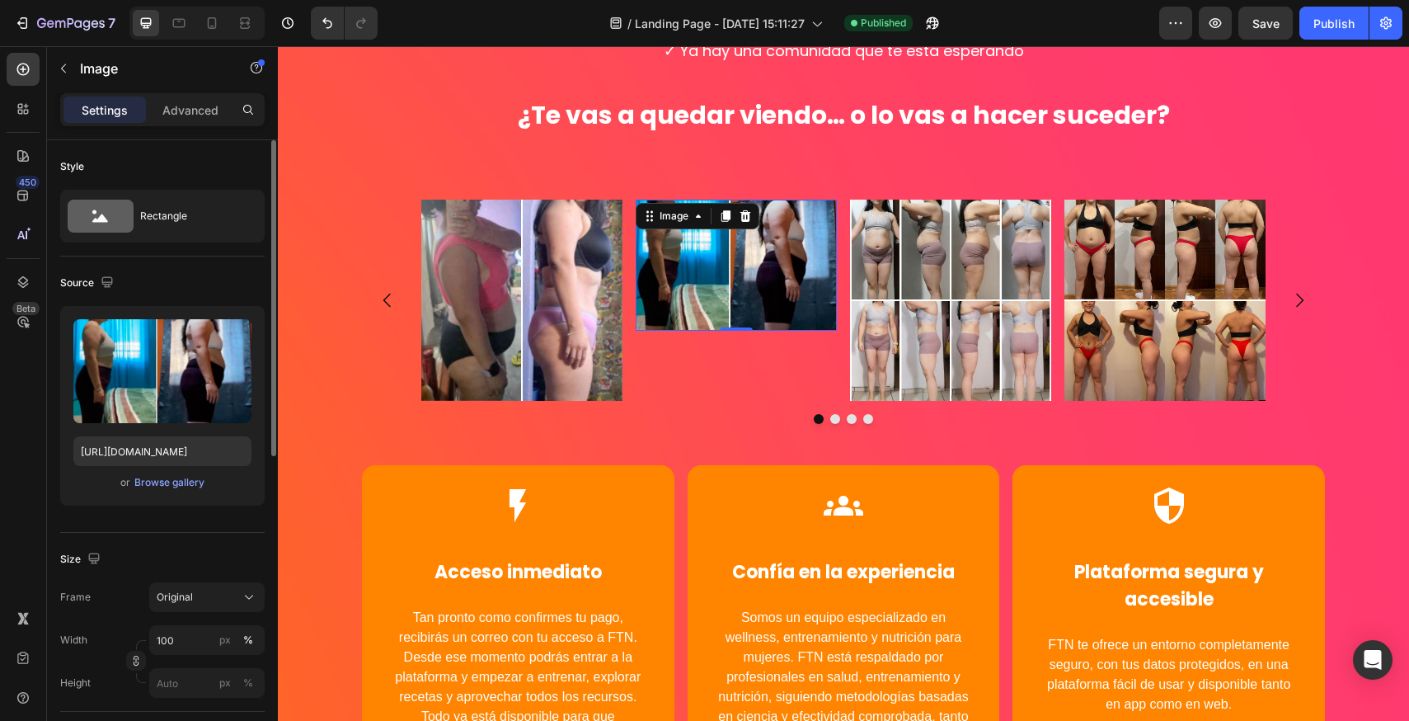
scroll to position [82, 0]
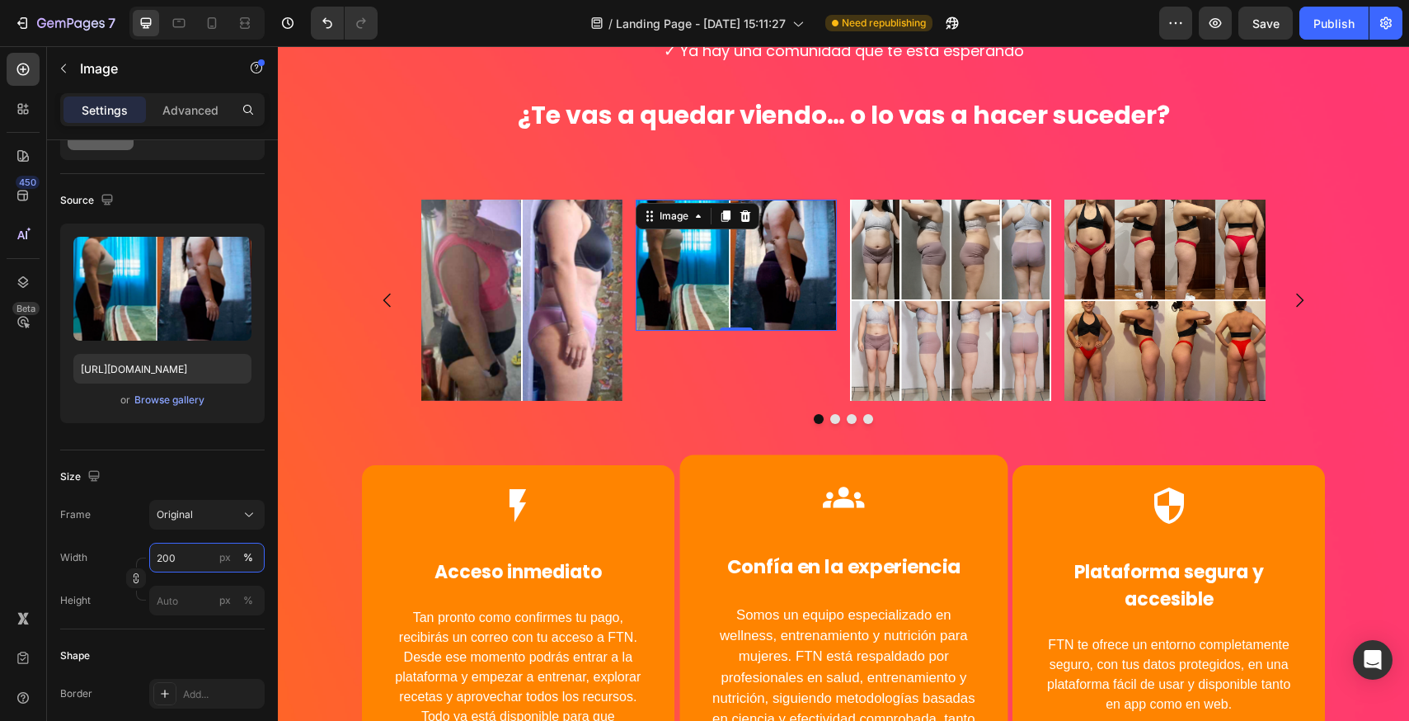
type input "200"
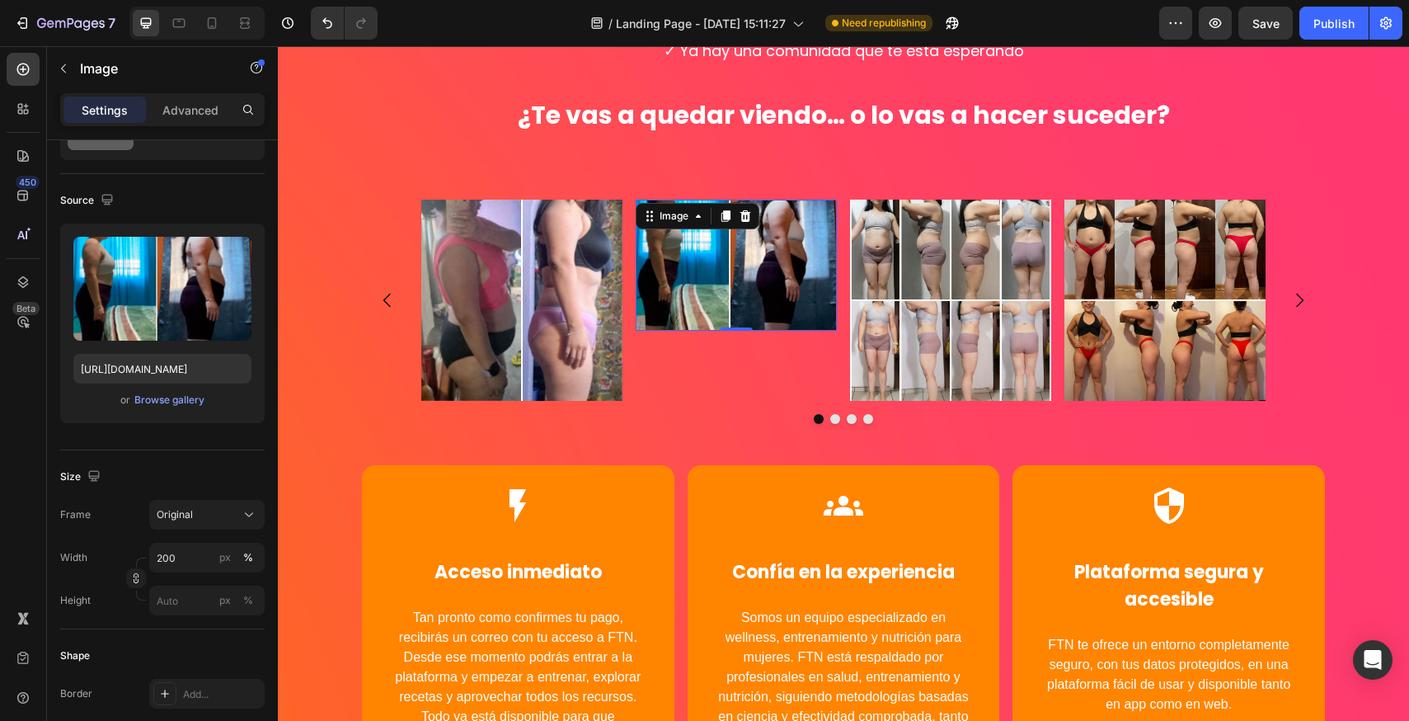
click at [746, 291] on img at bounding box center [736, 265] width 201 height 131
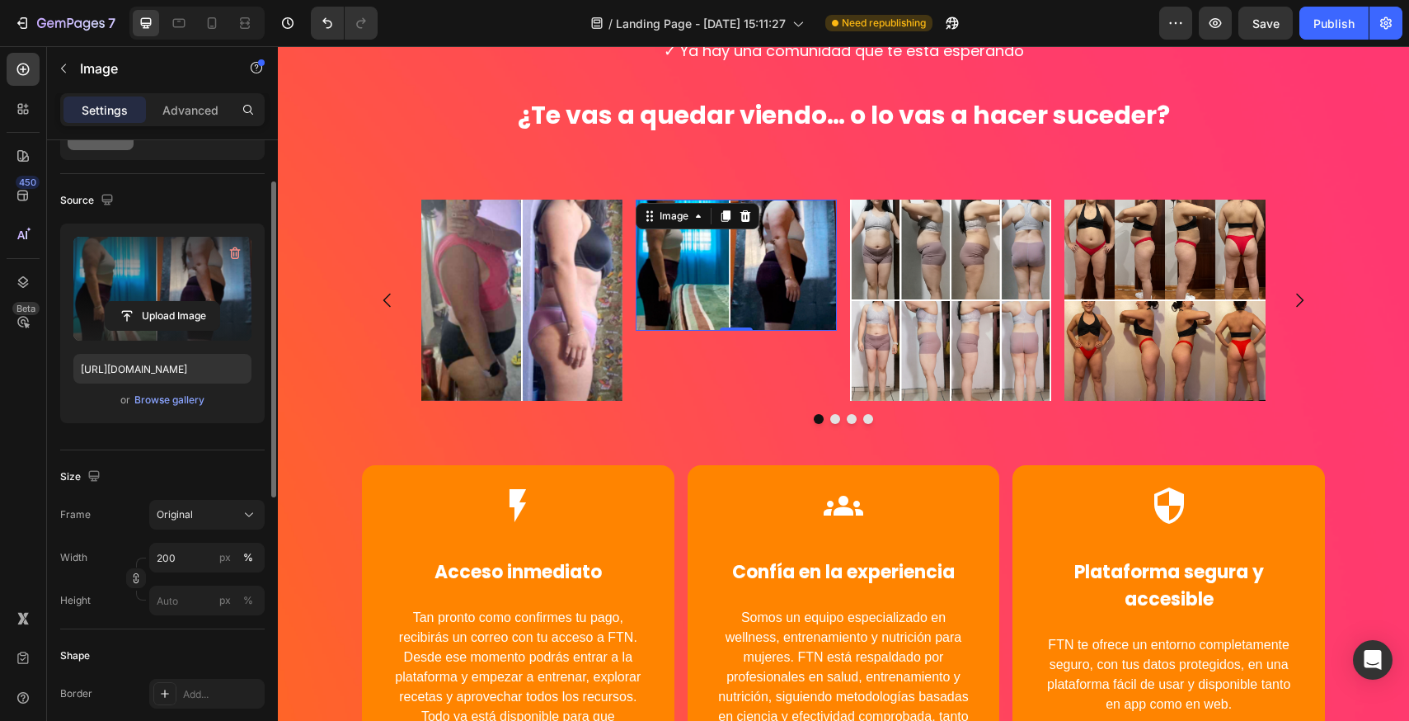
click at [175, 289] on label at bounding box center [162, 289] width 178 height 104
click at [175, 302] on input "file" at bounding box center [163, 316] width 114 height 28
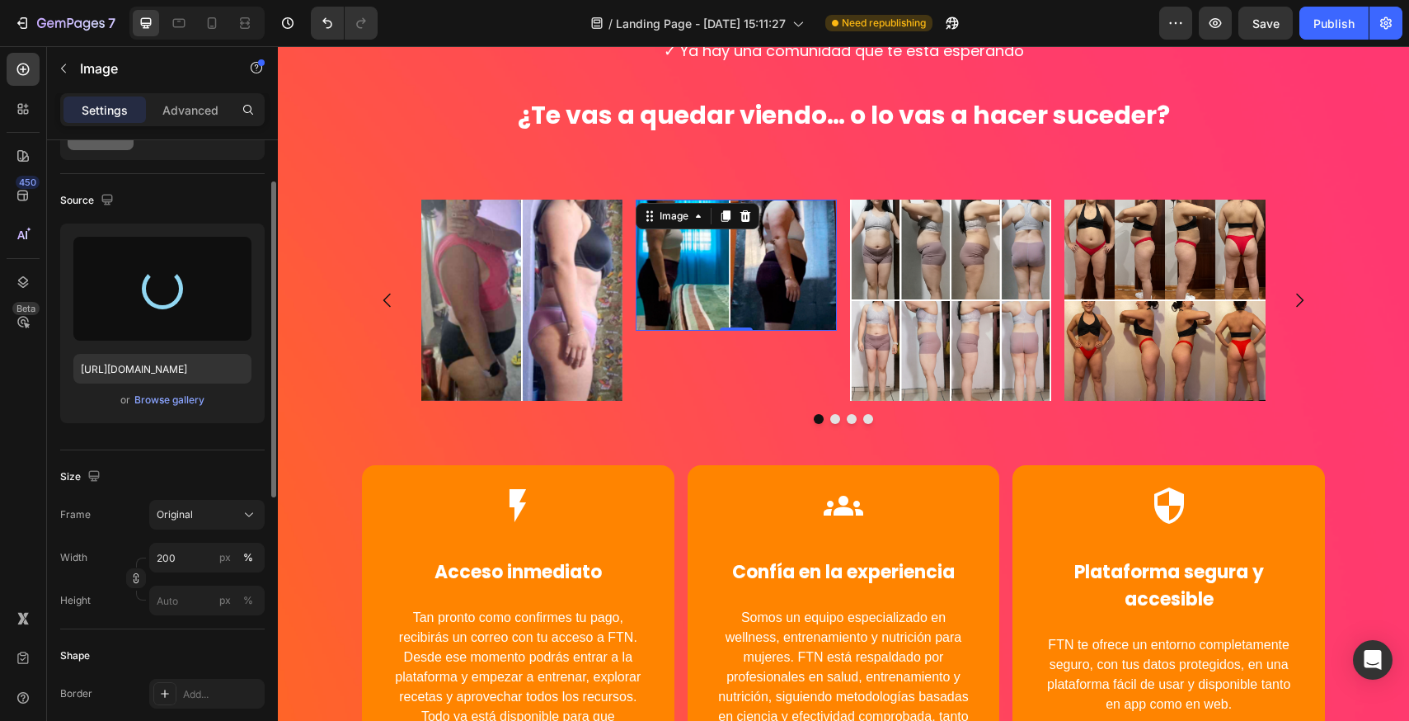
type input "[URL][DOMAIN_NAME]"
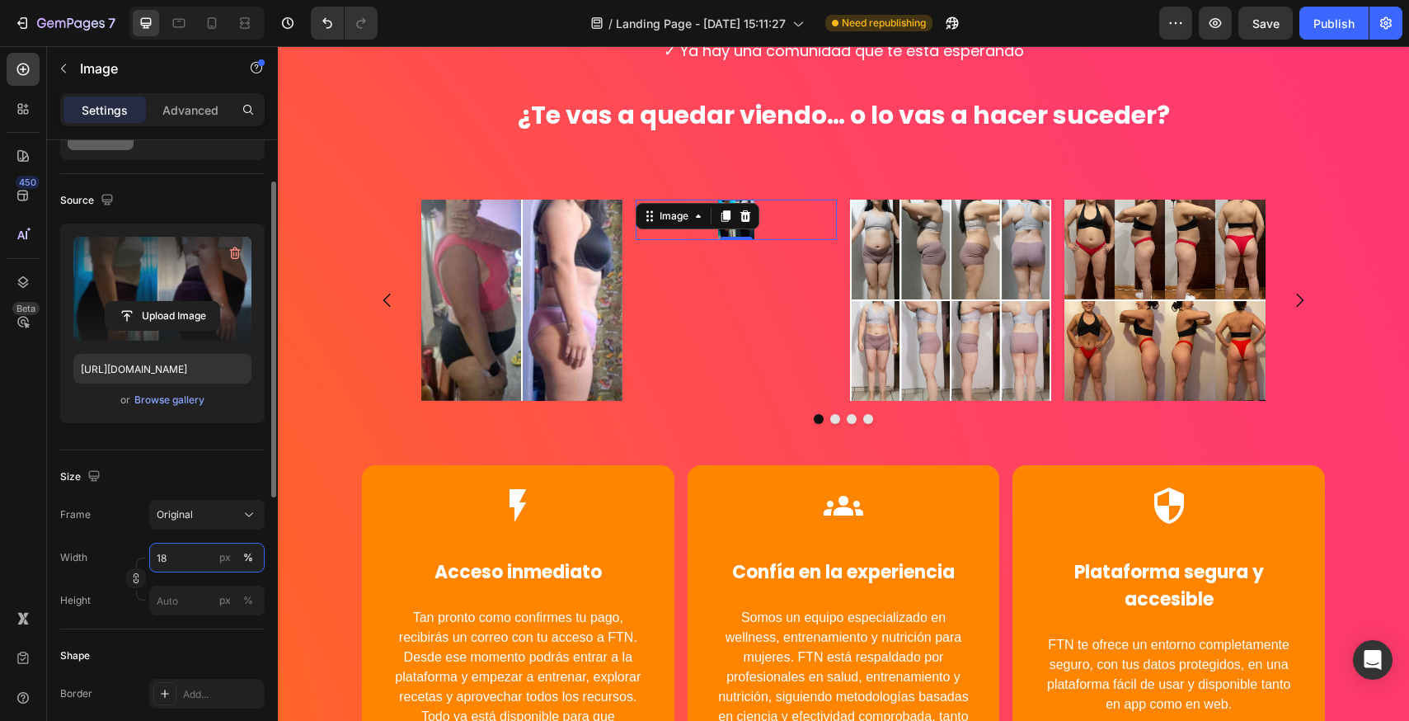
type input "1"
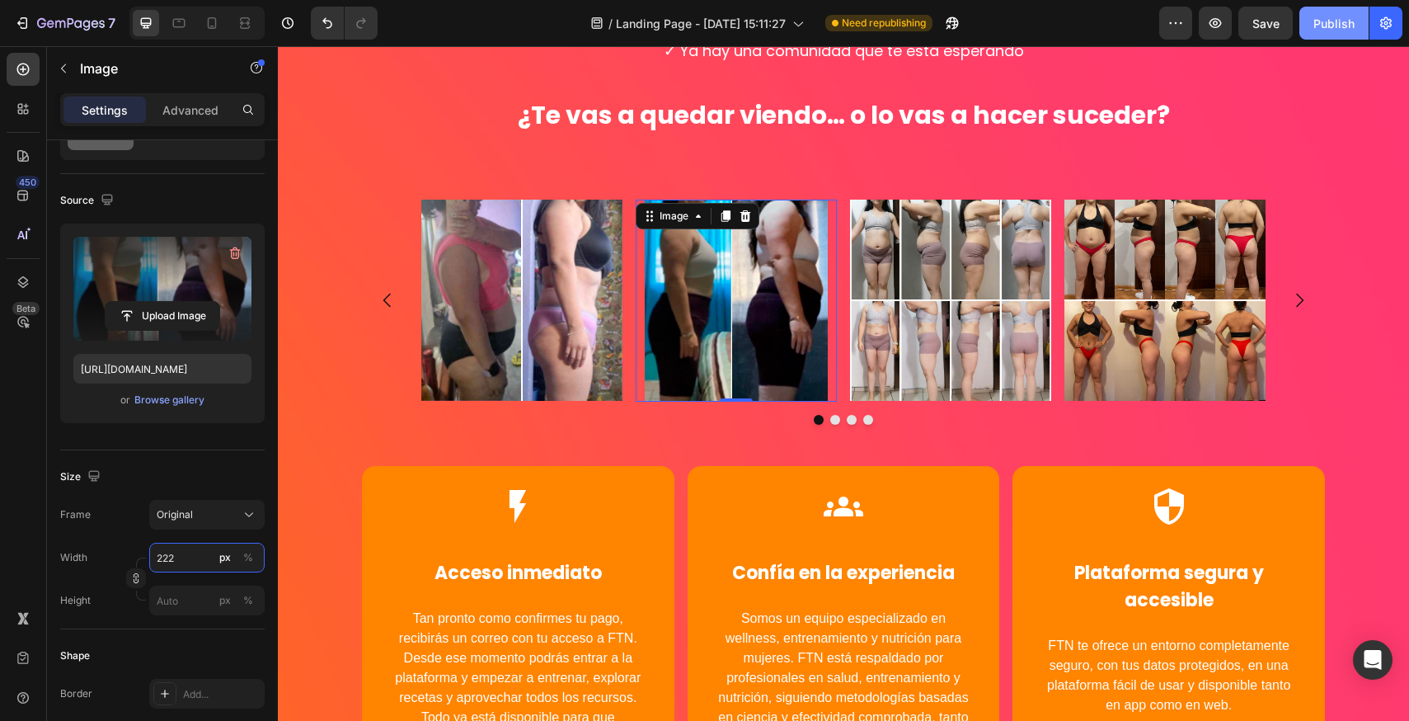
type input "222"
click at [1322, 21] on div "Publish" at bounding box center [1334, 23] width 41 height 17
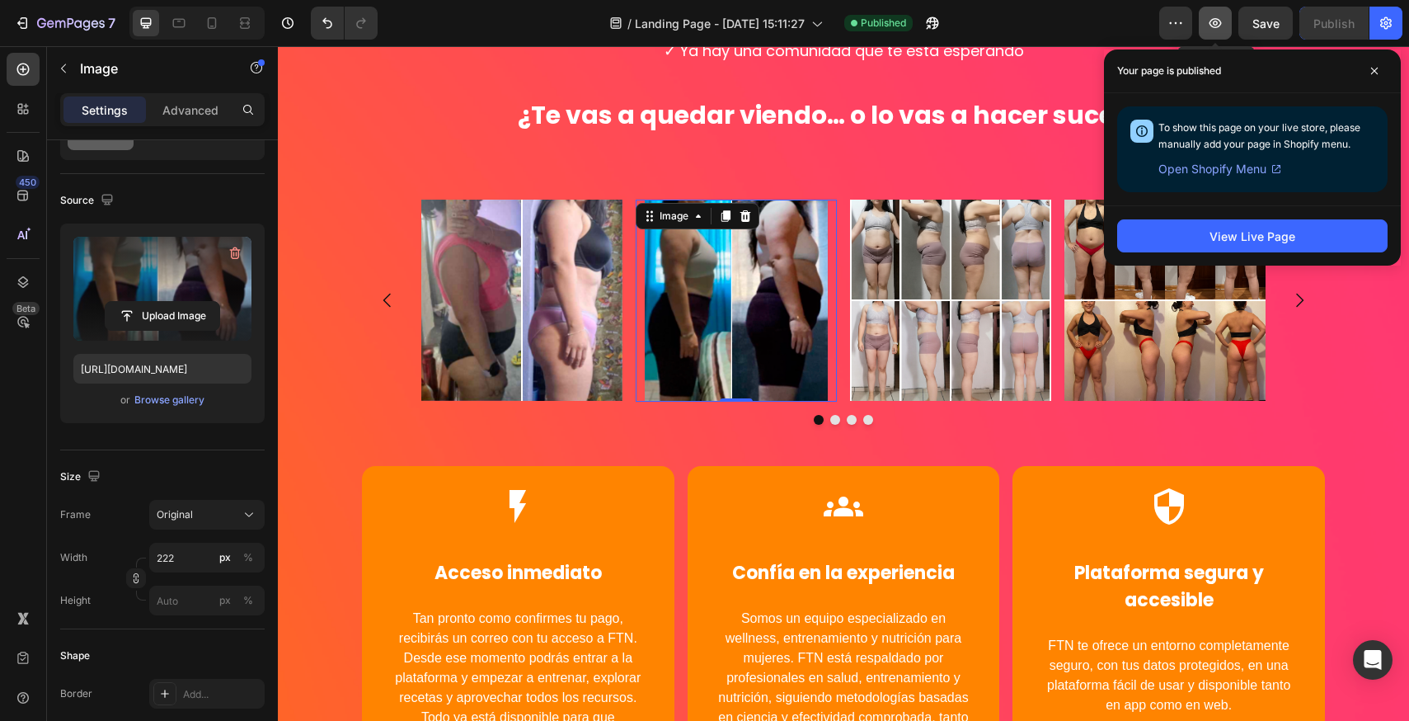
click at [1226, 25] on button "button" at bounding box center [1215, 23] width 33 height 33
